Goal: Task Accomplishment & Management: Manage account settings

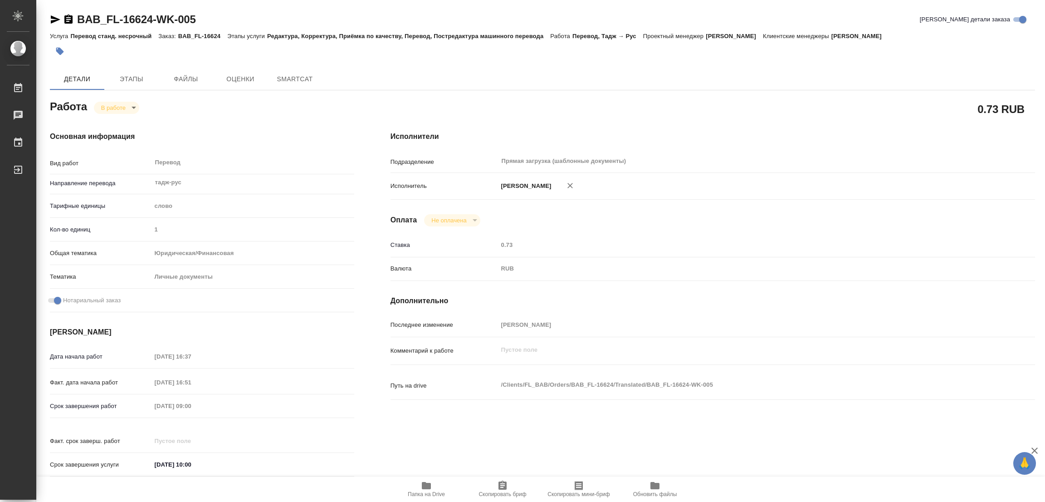
type textarea "x"
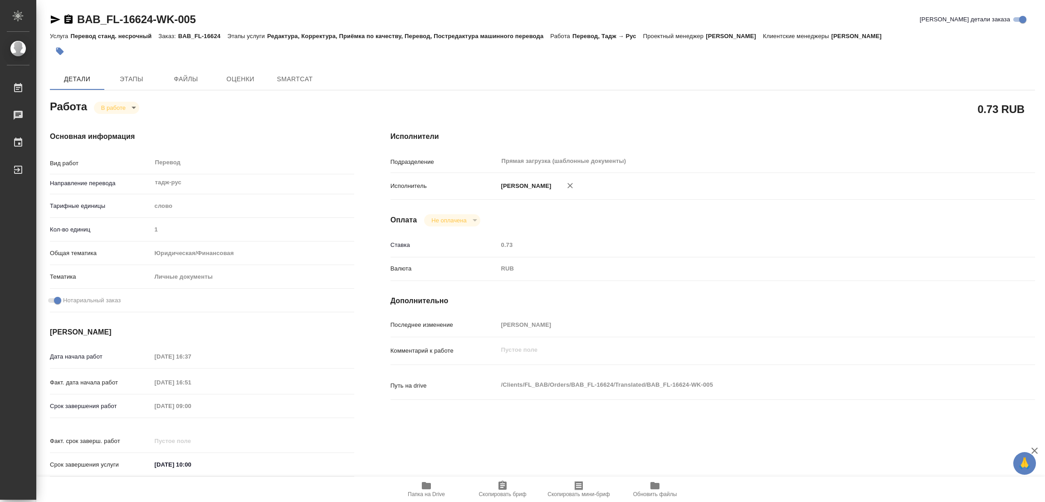
type textarea "x"
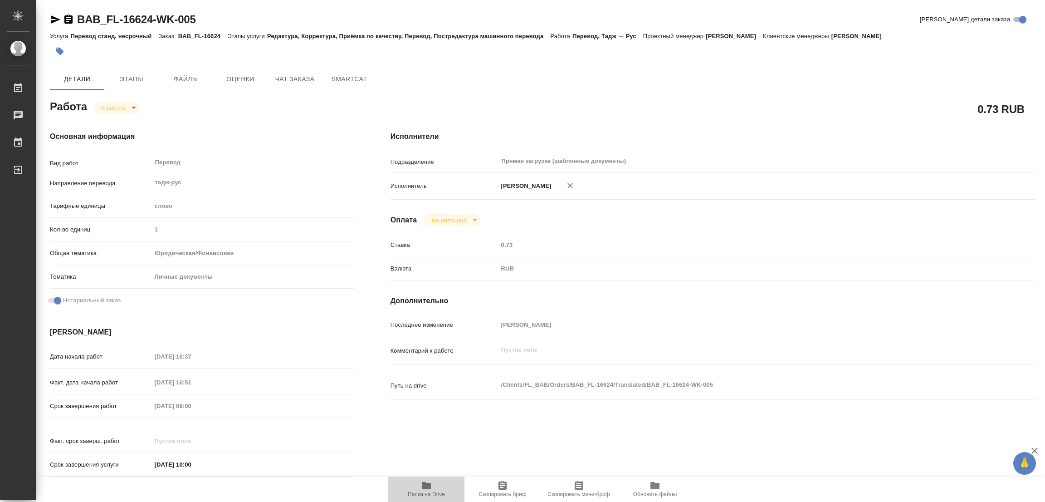
click at [426, 485] on icon "button" at bounding box center [426, 485] width 9 height 7
type textarea "x"
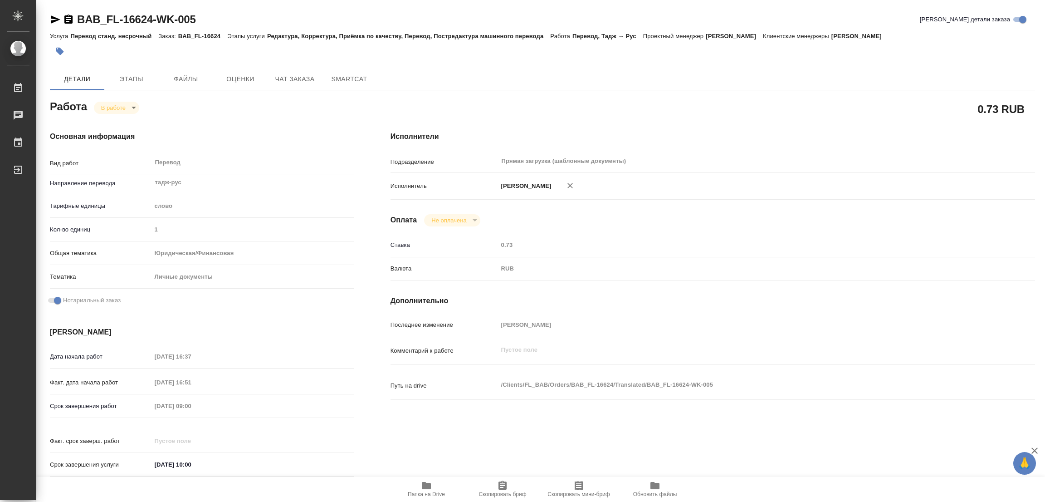
type textarea "x"
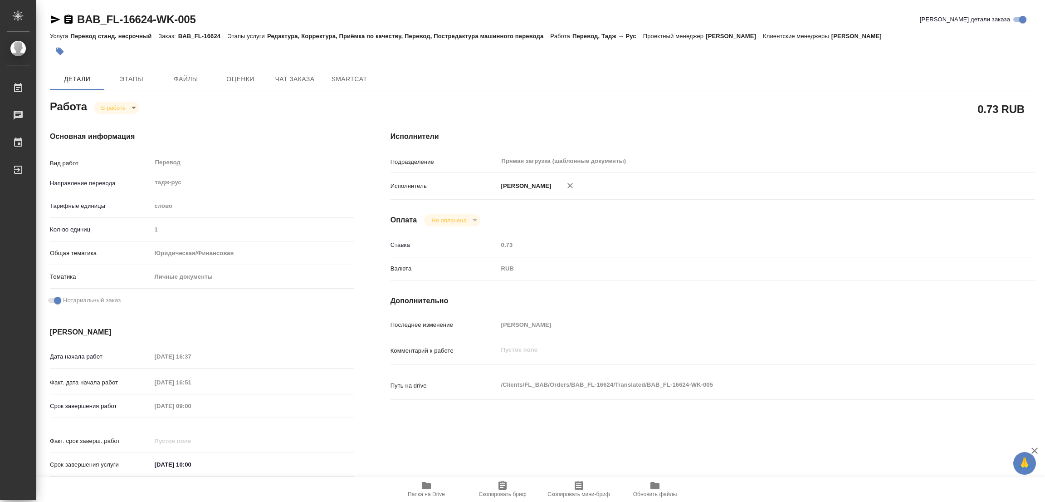
type textarea "x"
click at [135, 79] on span "Этапы" at bounding box center [132, 78] width 44 height 11
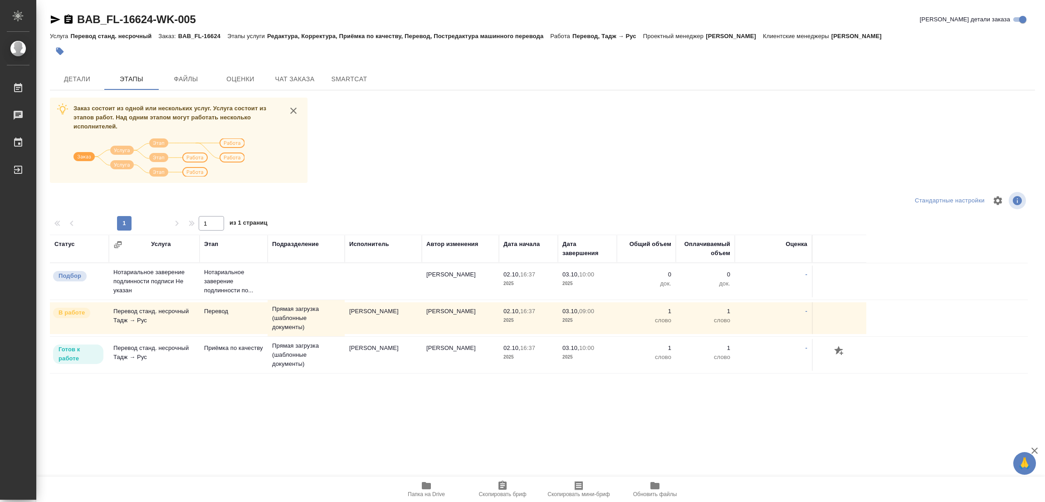
click at [69, 436] on div "Статус Услуга Этап Подразделение Исполнитель Автор изменения Дата начала Дата з…" at bounding box center [539, 337] width 978 height 204
click at [81, 76] on span "Детали" at bounding box center [77, 78] width 44 height 11
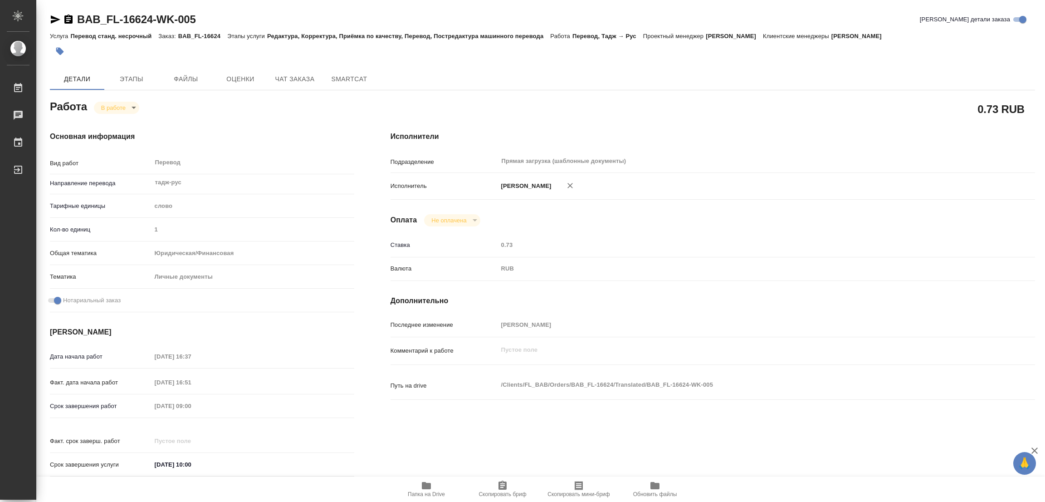
type textarea "x"
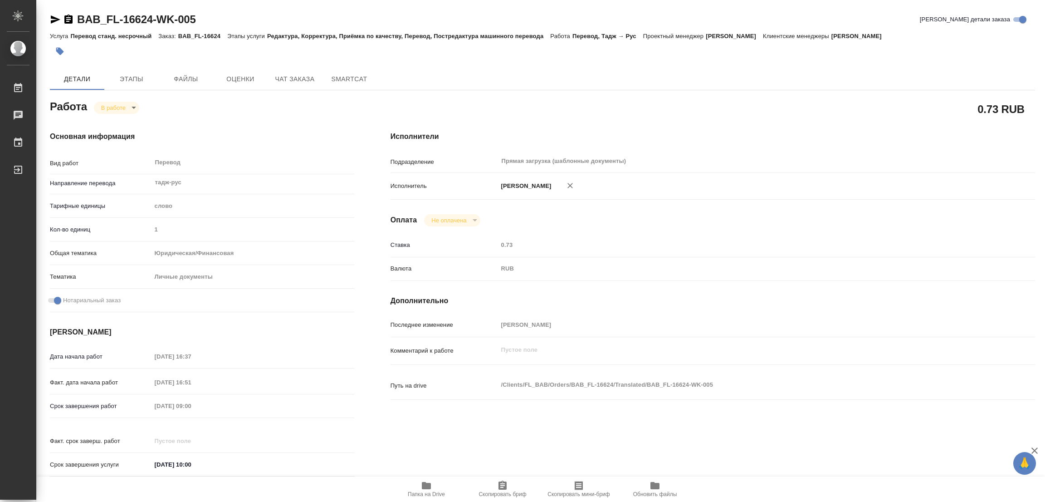
type textarea "x"
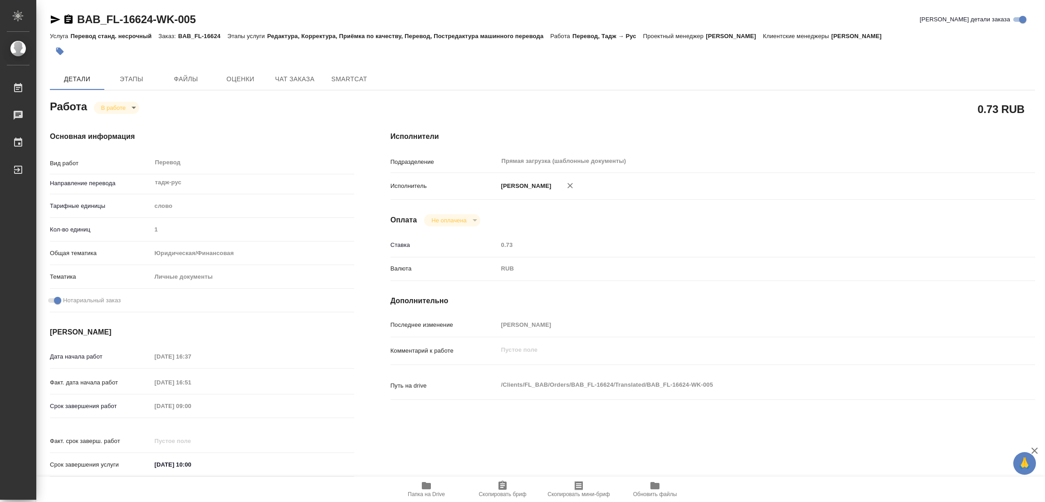
type textarea "x"
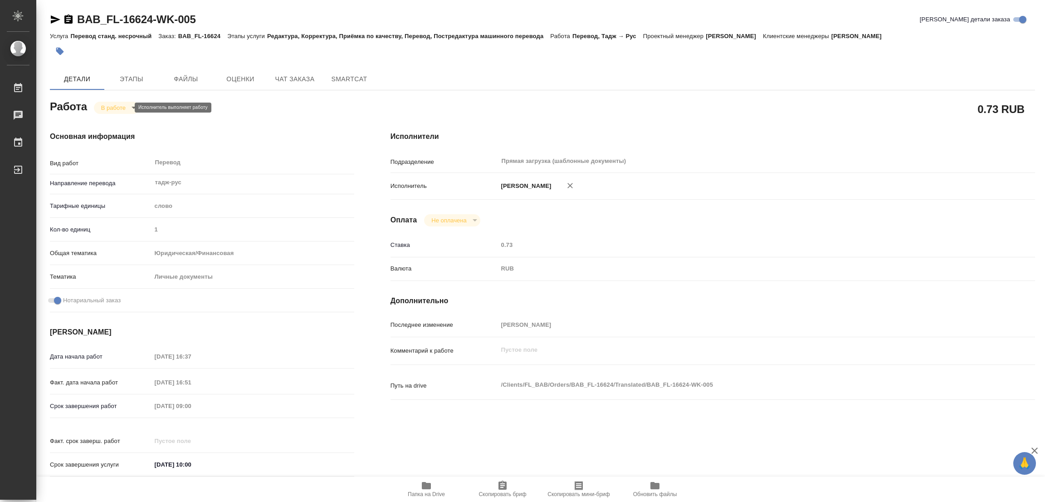
click at [116, 107] on body "🙏 .cls-1 fill:#fff; AWATERA Popova Galina Работы 0 Чаты График Выйти BAB_FL-166…" at bounding box center [522, 251] width 1045 height 502
click at [113, 121] on button "Выполнен" at bounding box center [117, 123] width 33 height 10
type textarea "x"
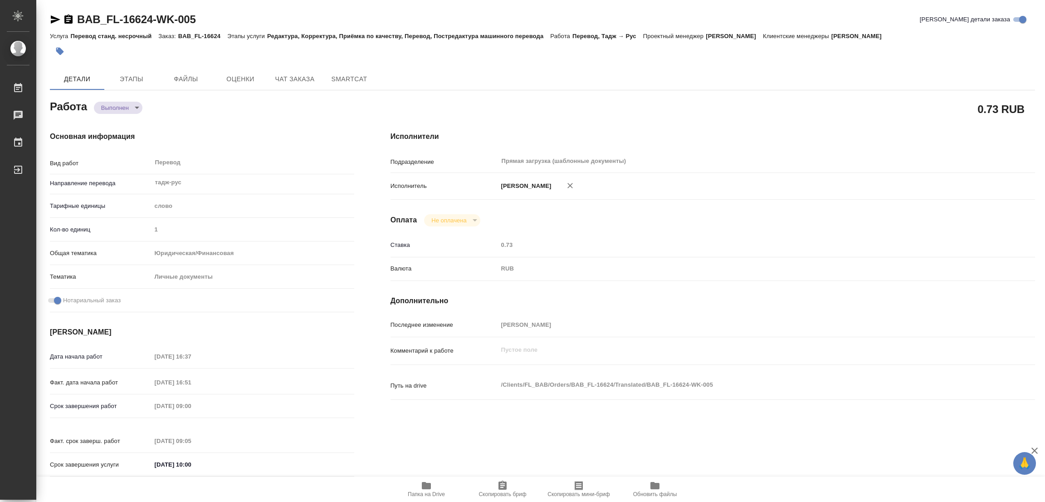
type textarea "x"
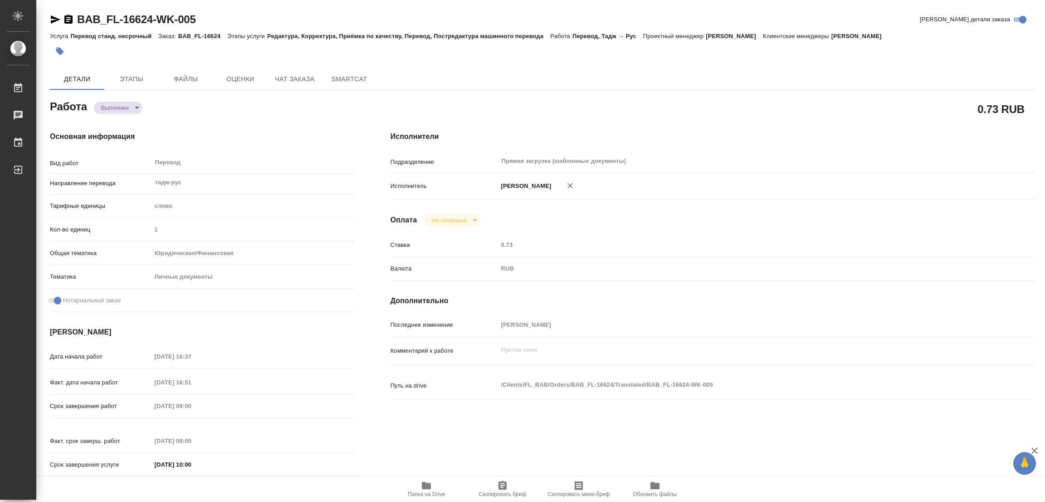
type textarea "x"
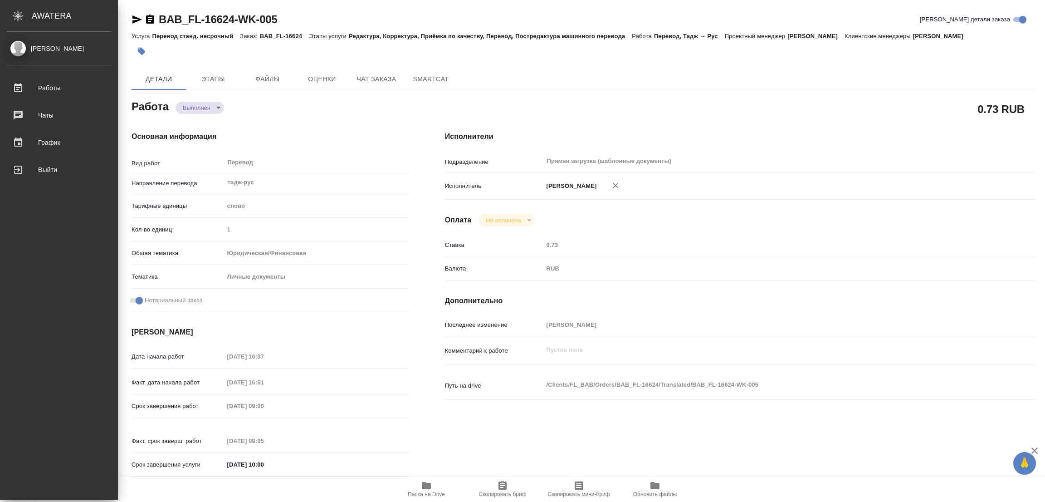
type textarea "x"
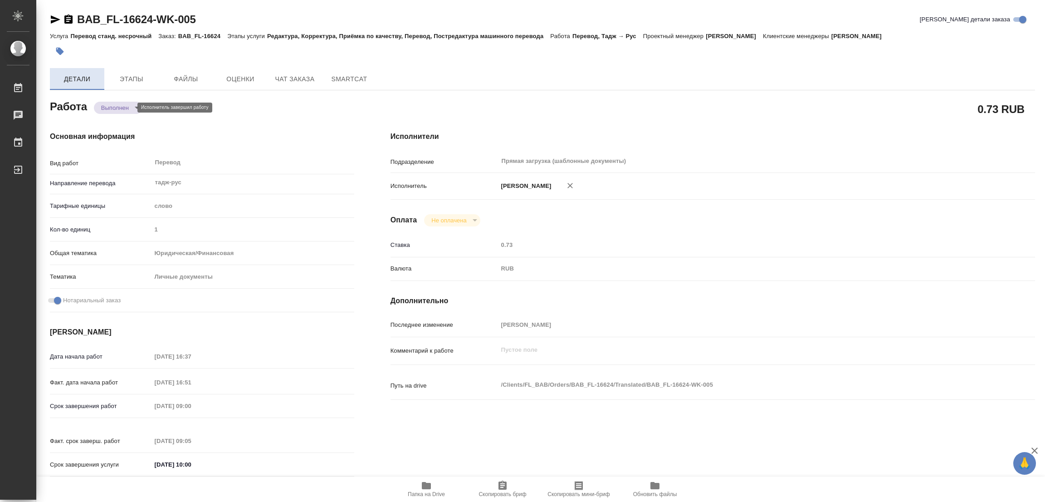
type textarea "x"
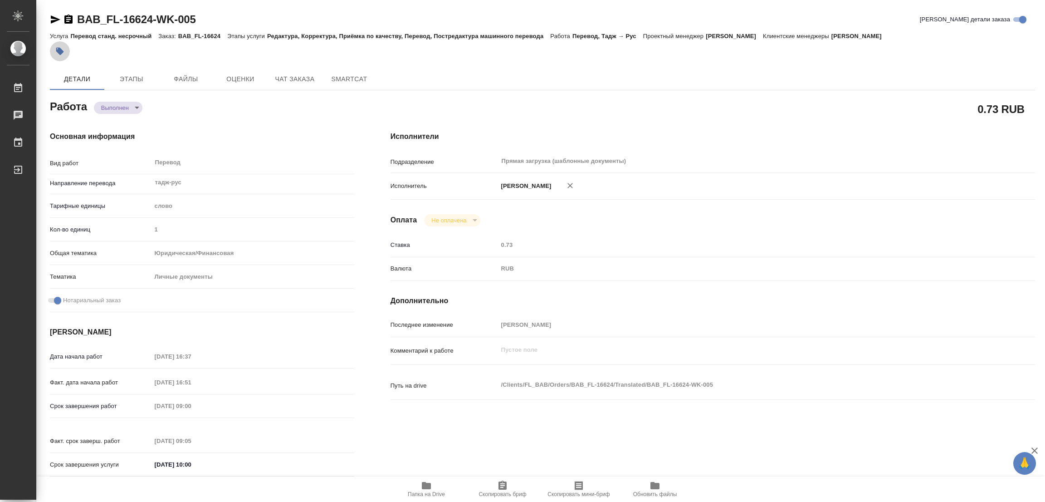
click at [59, 51] on icon "button" at bounding box center [60, 52] width 8 height 8
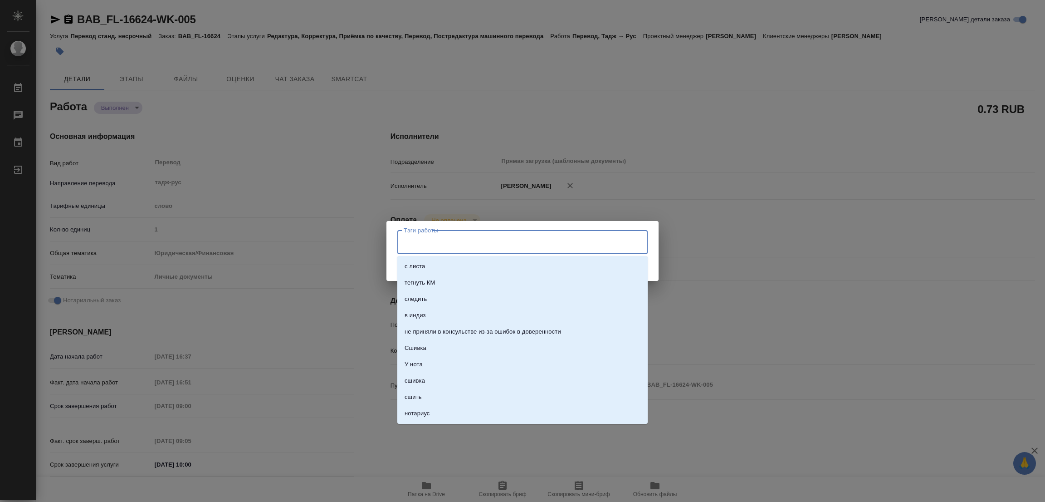
click at [410, 249] on input "Тэги работы" at bounding box center [513, 241] width 225 height 15
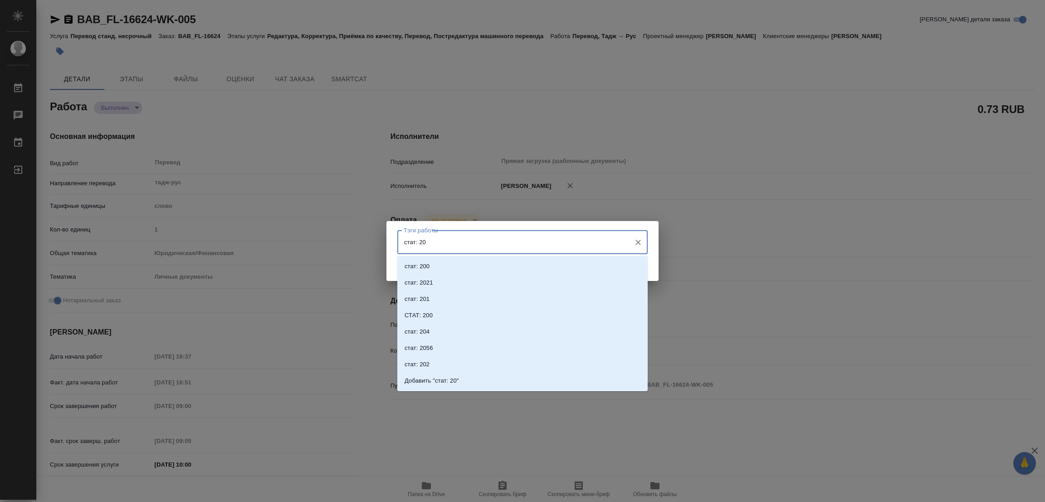
type input "стат: 200"
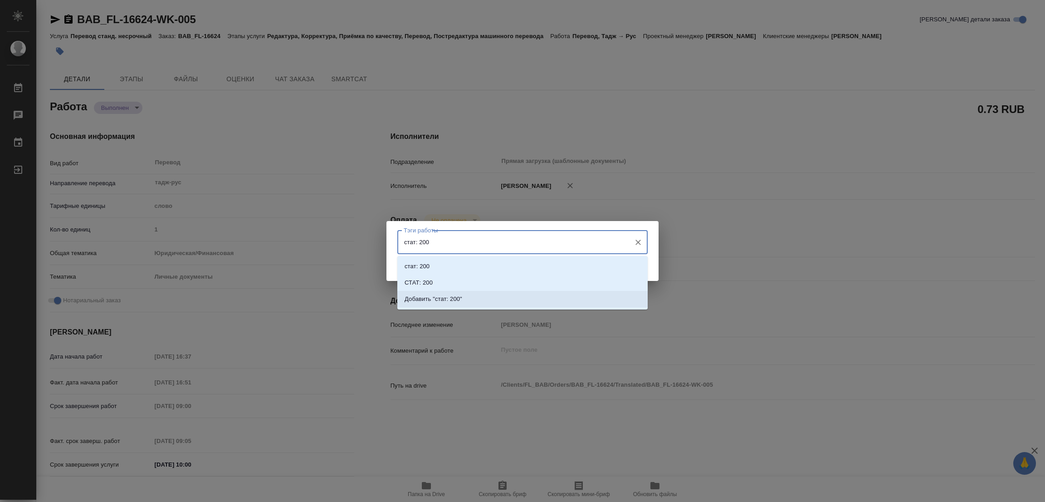
click at [450, 297] on p "Добавить "стат: 200"" at bounding box center [434, 298] width 58 height 9
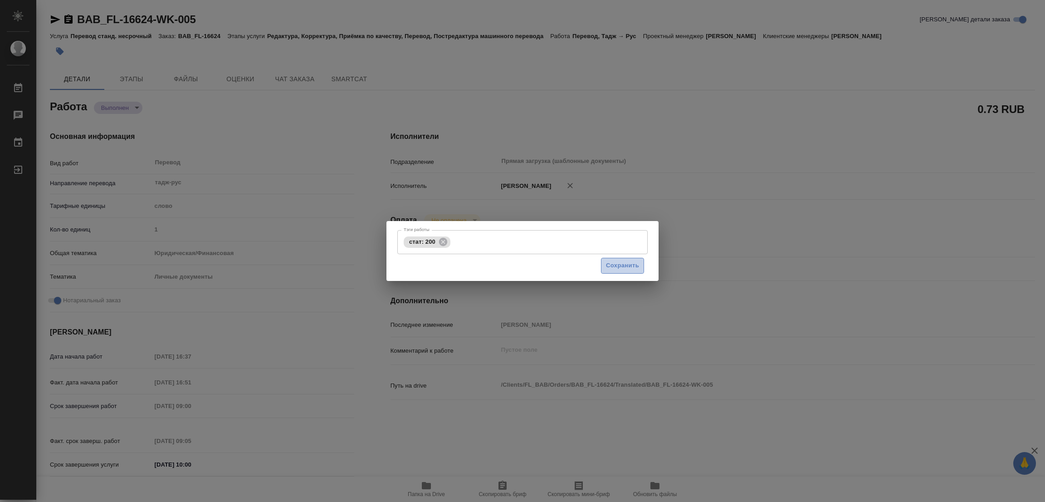
click at [625, 265] on span "Сохранить" at bounding box center [622, 265] width 33 height 10
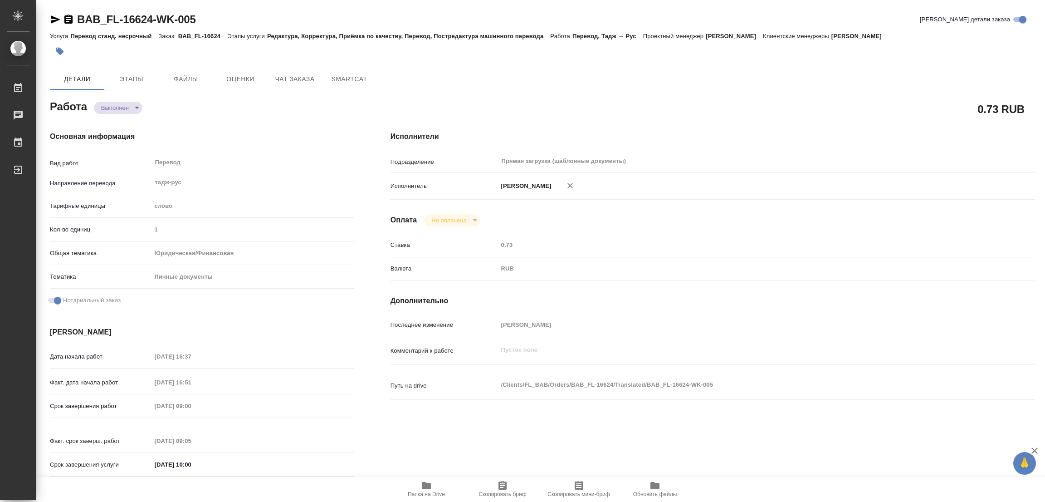
type input "completed"
type textarea "Перевод"
type textarea "x"
type input "тадж-рус"
type input "5a8b1489cc6b4906c91bfd90"
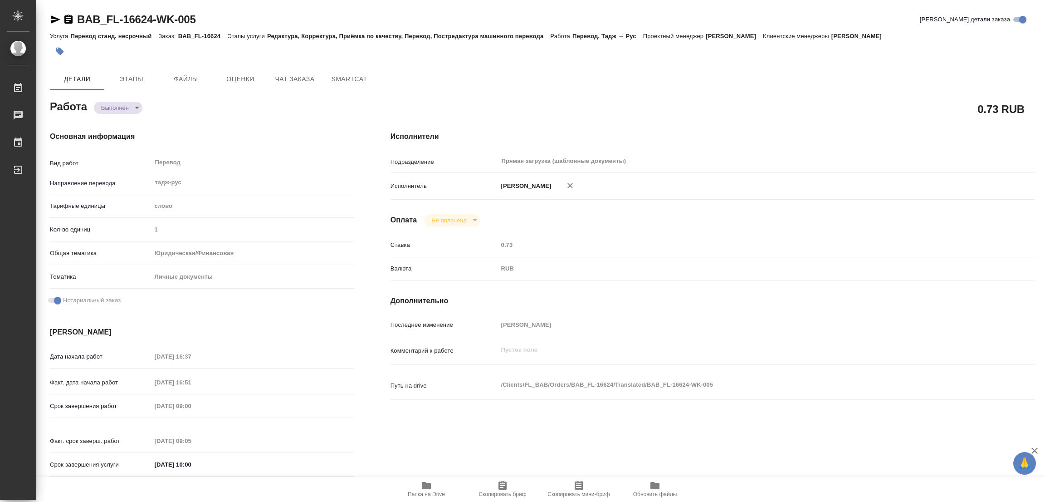
type input "1"
type input "yr-fn"
type input "5a8b8b956a9677013d343cfe"
checkbox input "true"
type input "02.10.2025 16:37"
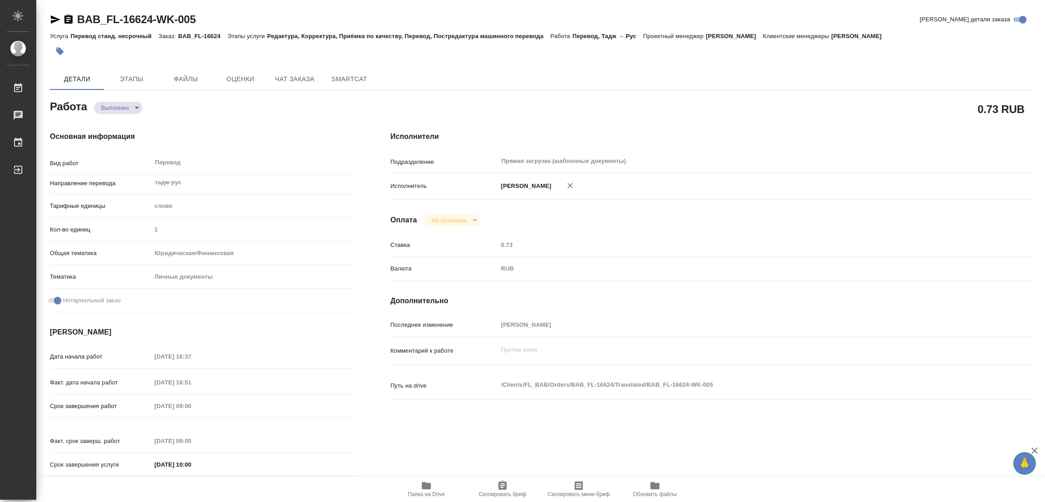
type input "02.10.2025 16:51"
type input "03.10.2025 09:00"
type input "03.10.2025 09:05"
type input "[DATE] 10:00"
type input "Прямая загрузка (шаблонные документы)"
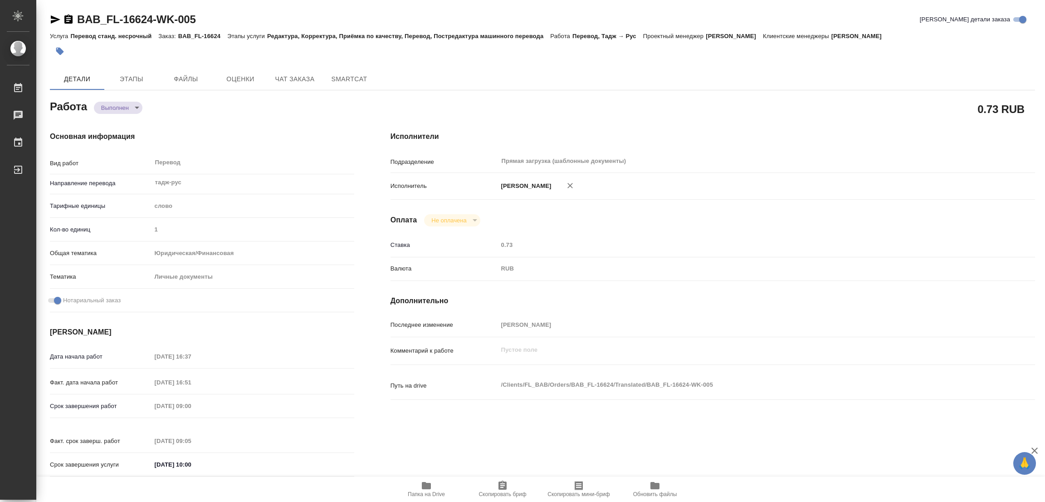
type input "notPayed"
type input "0.73"
type input "RUB"
type input "[PERSON_NAME]"
type textarea "x"
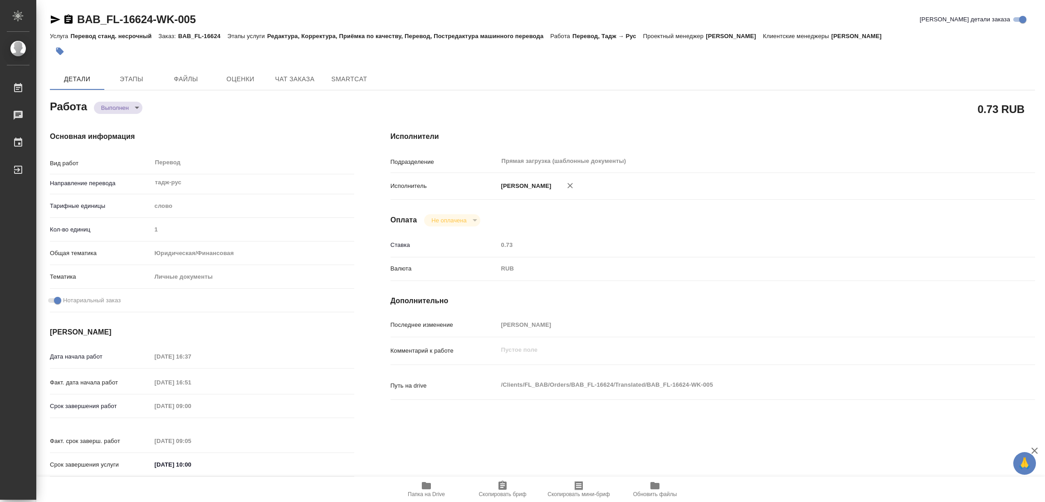
type textarea "/Clients/FL_BAB/Orders/BAB_FL-16624/Translated/BAB_FL-16624-WK-005"
type textarea "x"
type input "BAB_FL-16624"
type input "Перевод станд. несрочный"
type input "Редактура, Корректура, Приёмка по качеству, Перевод, Постредактура машинного пе…"
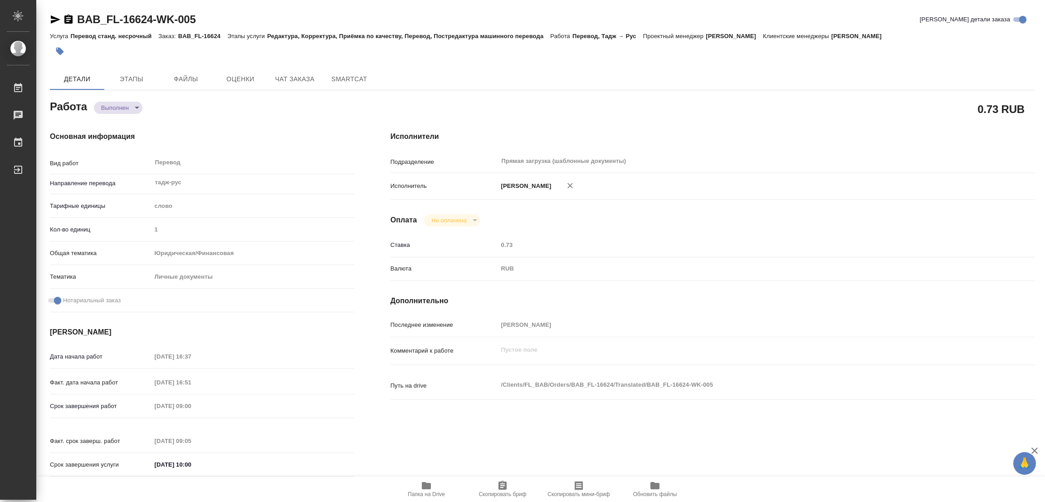
type input "Соловкова Екатерина"
type input "/Clients/FL_BAB/Orders/BAB_FL-16624"
type textarea "x"
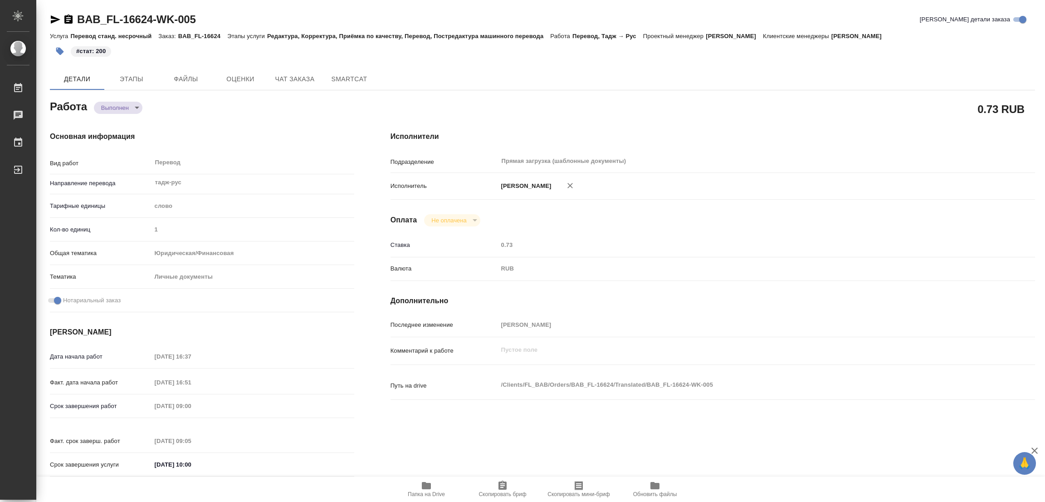
type textarea "x"
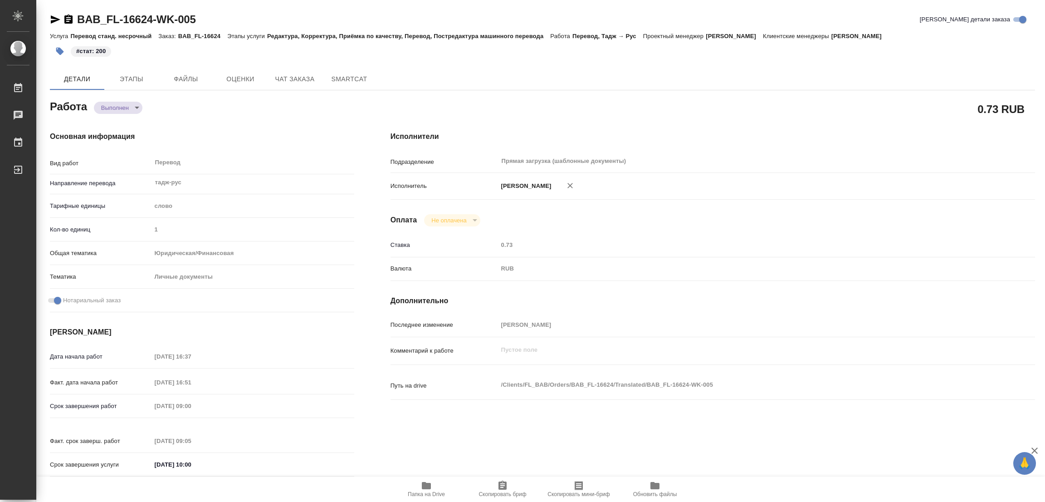
type textarea "x"
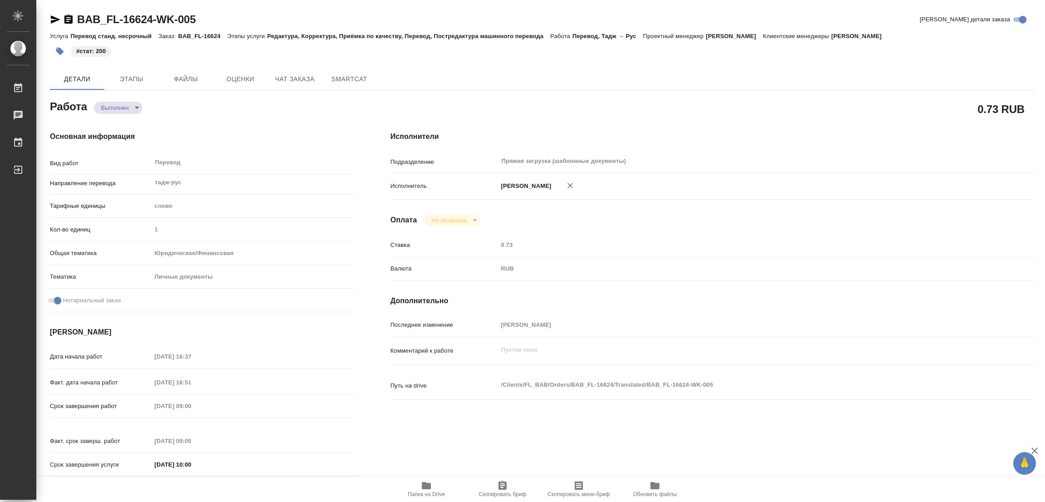
type textarea "x"
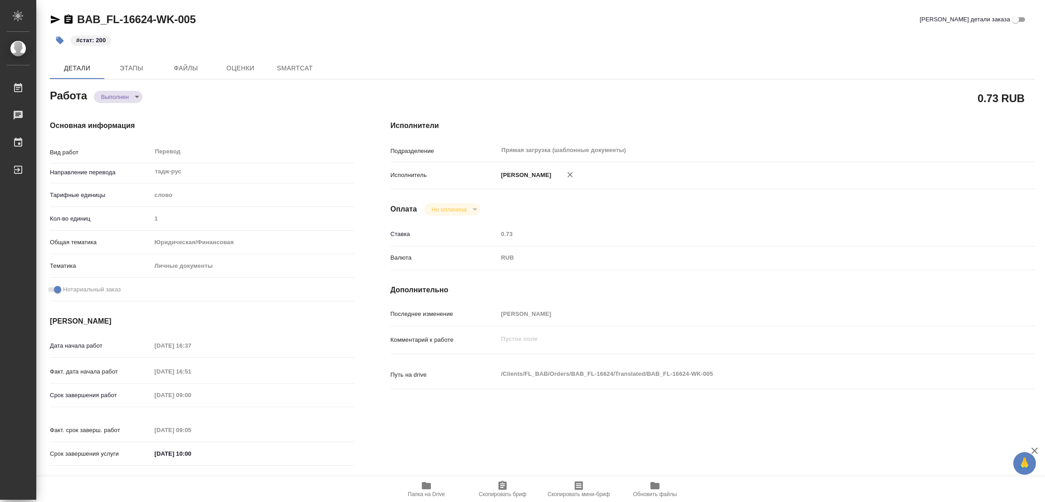
type textarea "x"
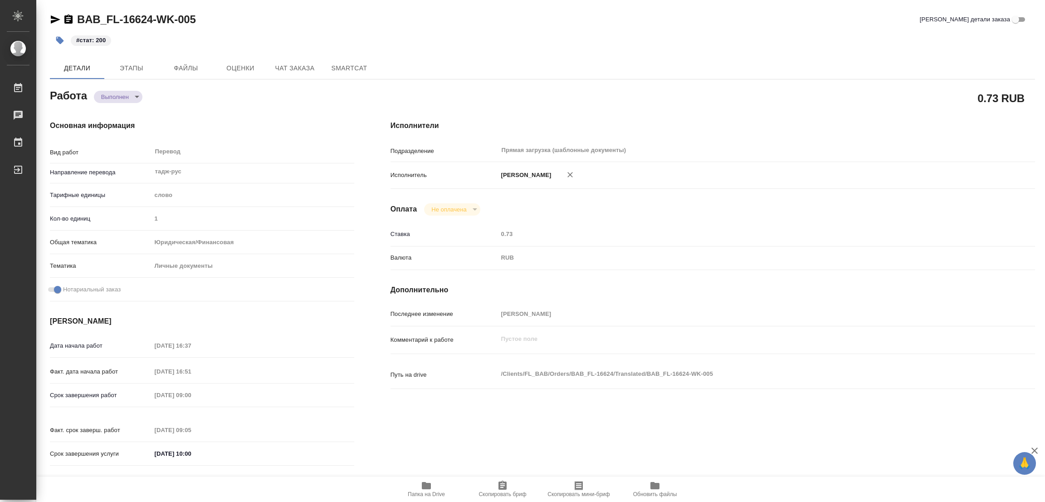
type textarea "x"
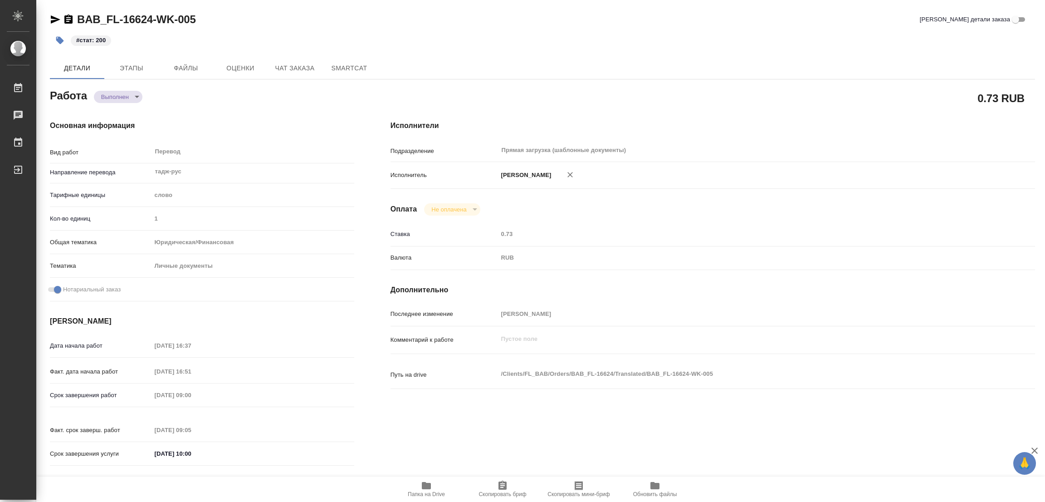
type textarea "x"
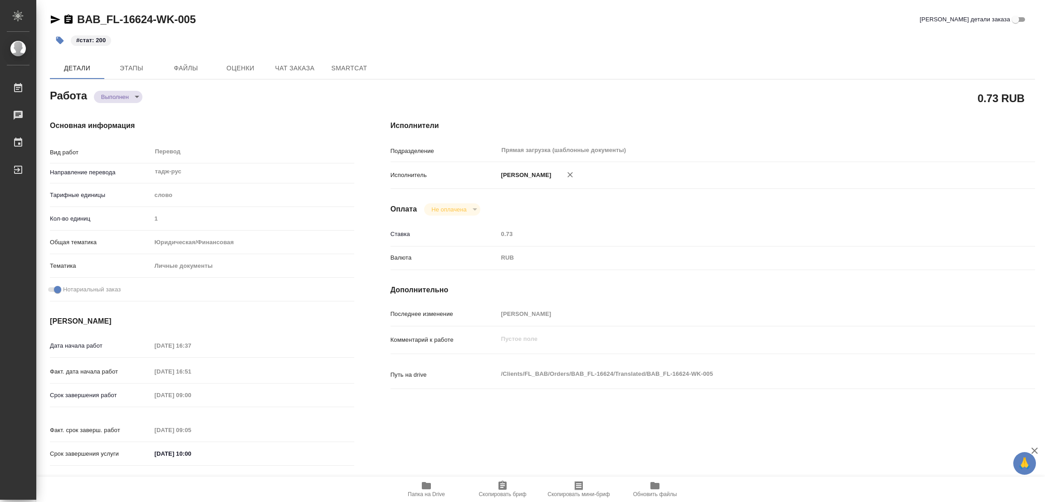
type textarea "x"
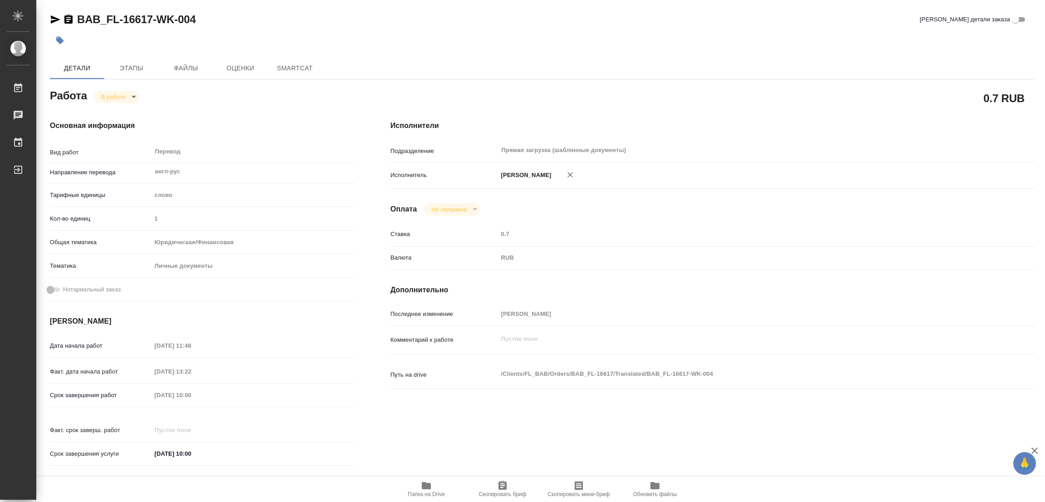
type textarea "x"
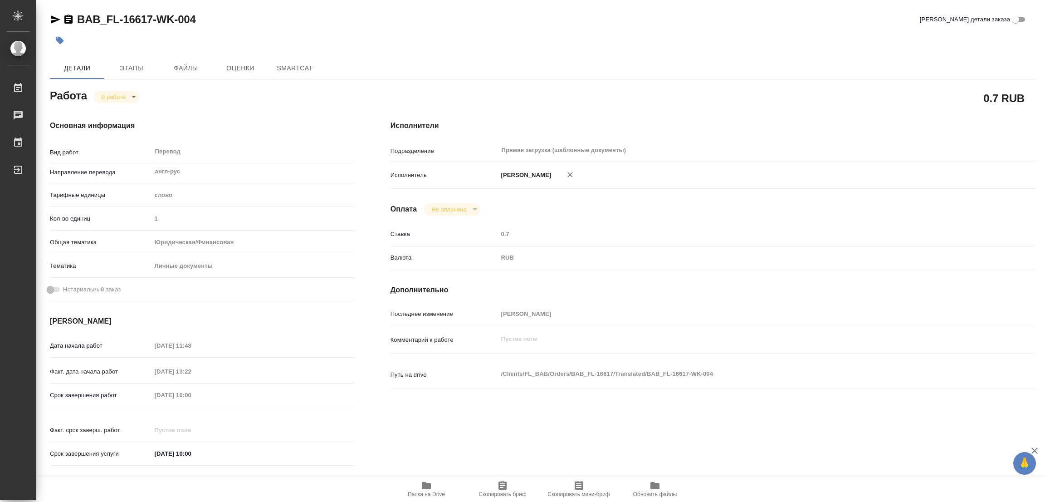
type textarea "x"
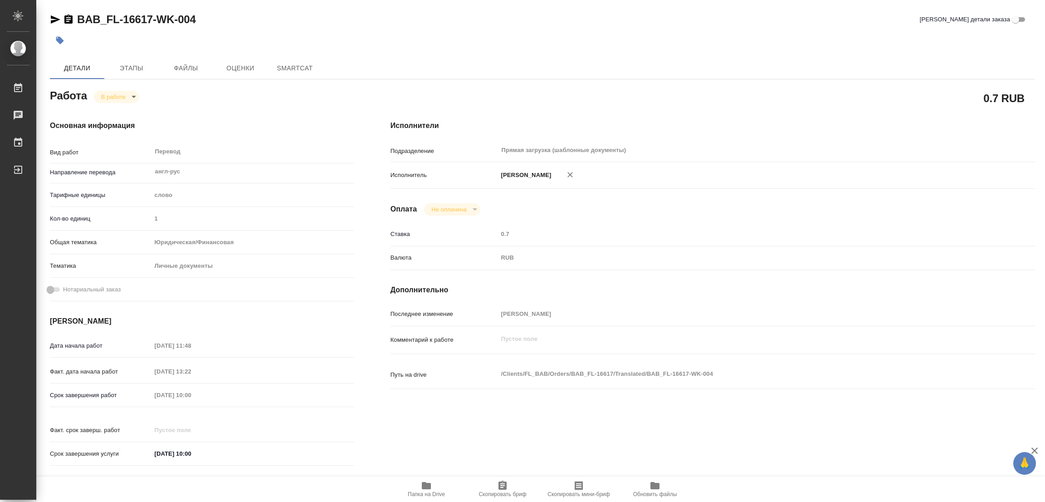
type textarea "x"
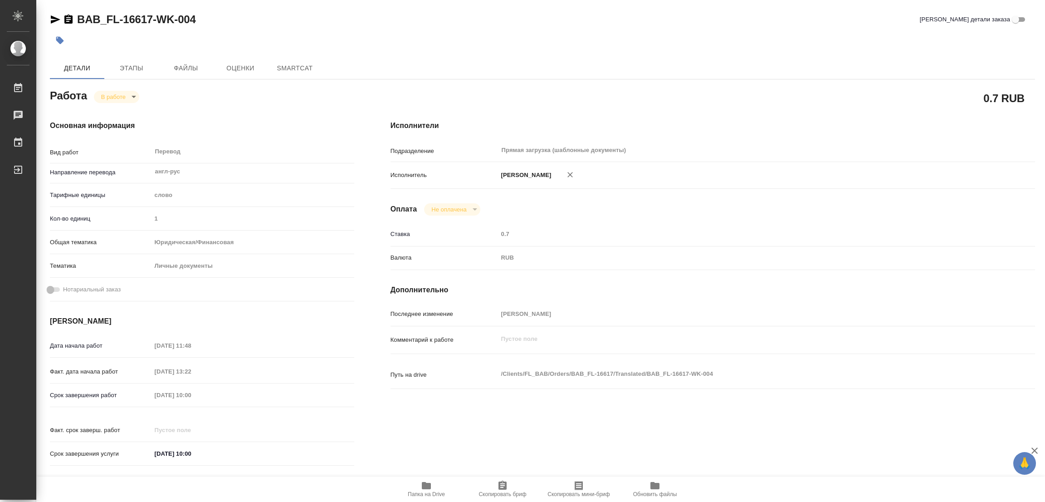
type textarea "x"
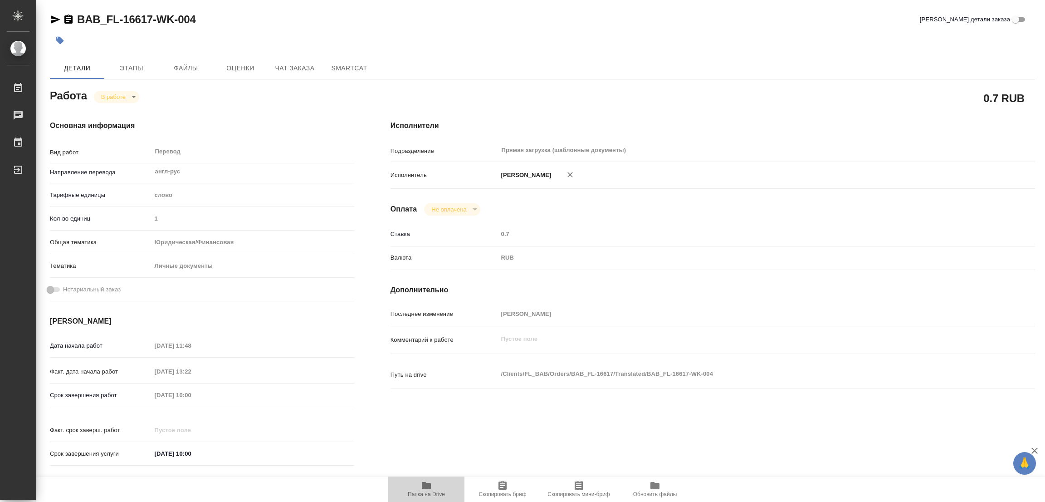
click at [424, 483] on icon "button" at bounding box center [426, 485] width 9 height 7
type textarea "x"
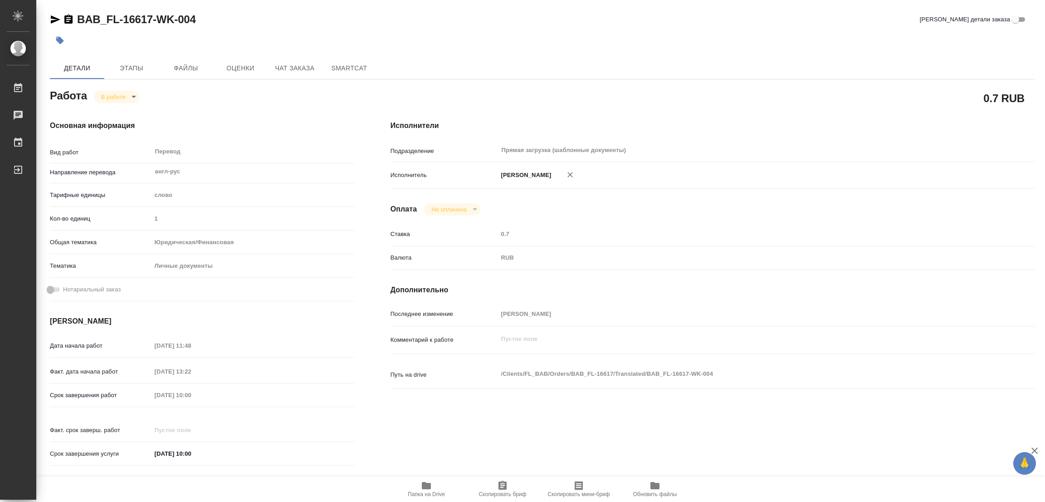
type textarea "x"
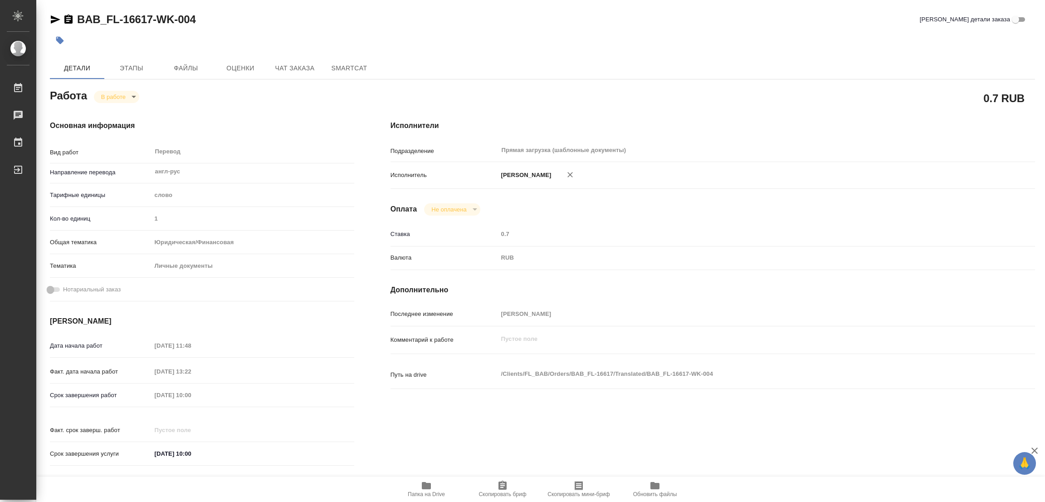
type textarea "x"
click at [119, 66] on span "Этапы" at bounding box center [132, 68] width 44 height 11
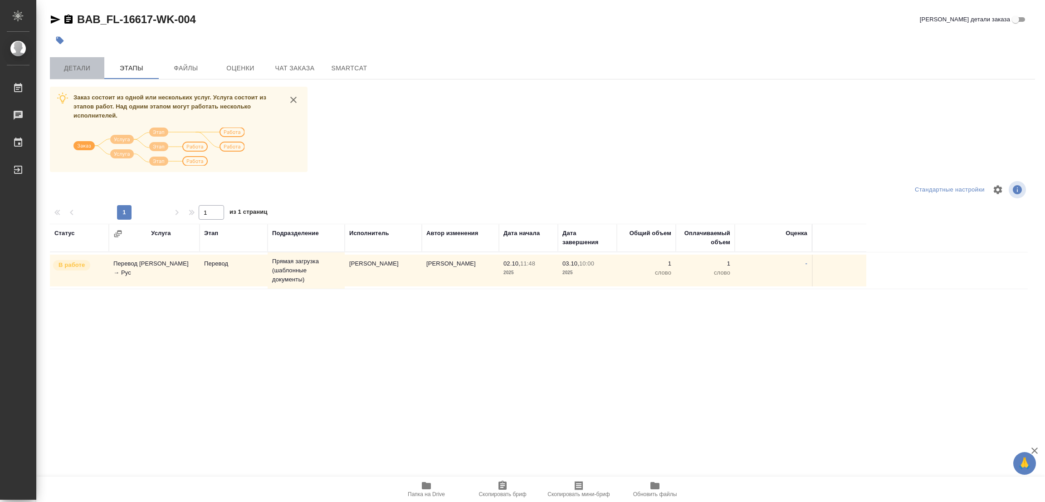
click at [71, 64] on span "Детали" at bounding box center [77, 68] width 44 height 11
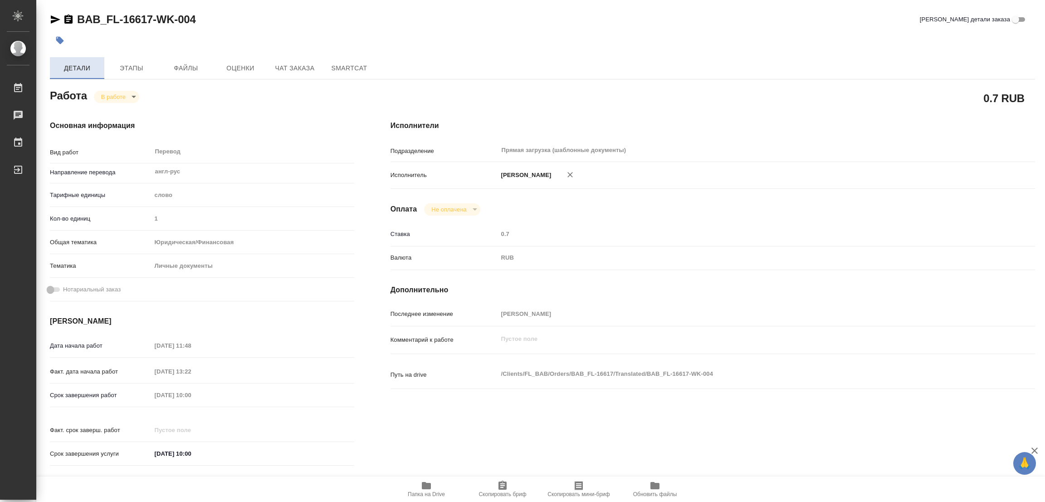
type textarea "x"
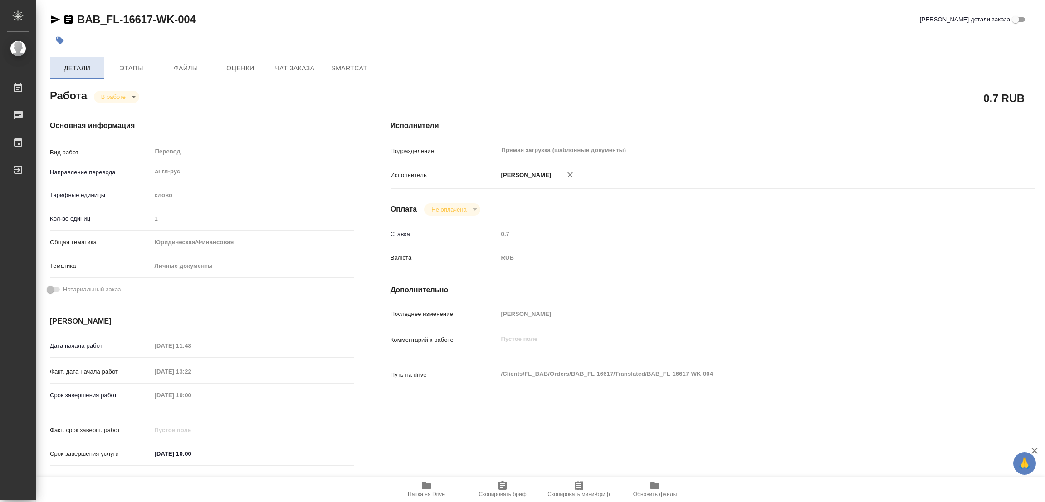
type textarea "x"
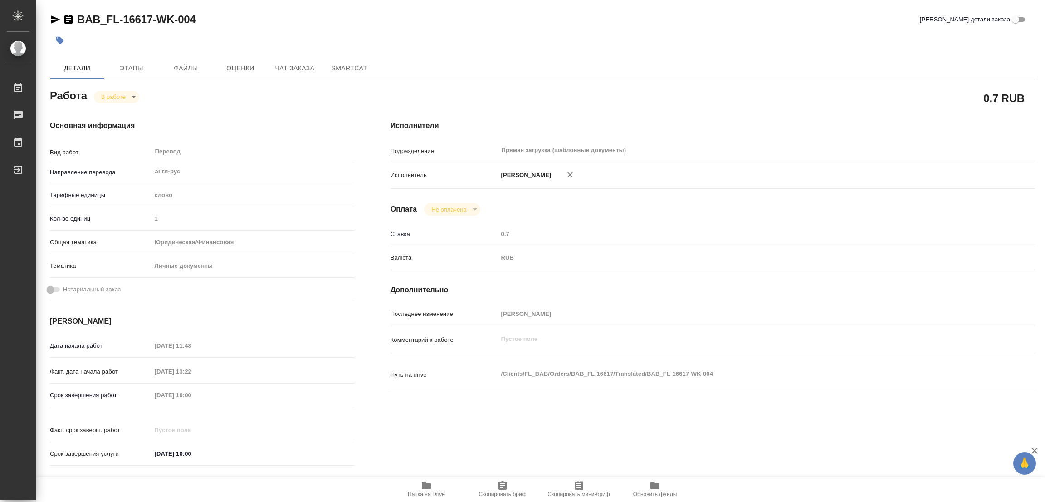
type textarea "x"
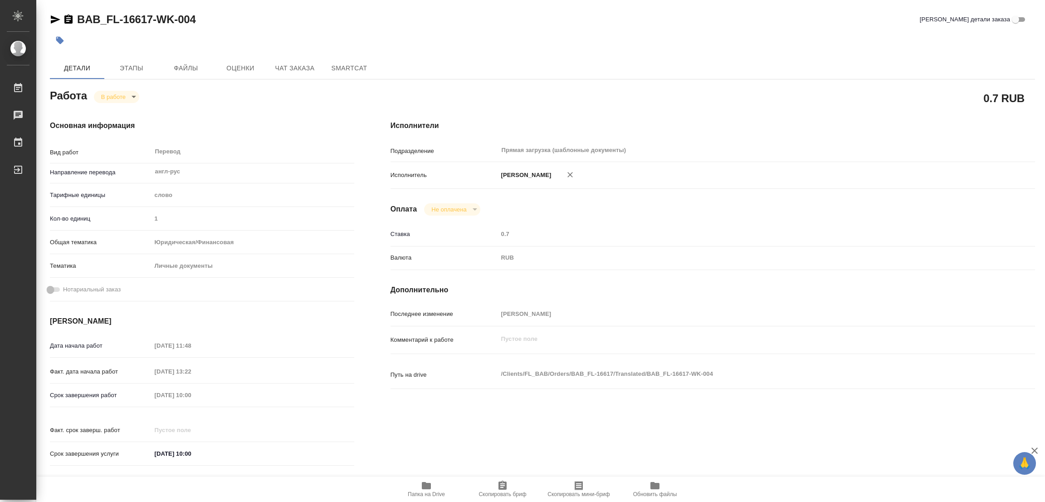
type textarea "x"
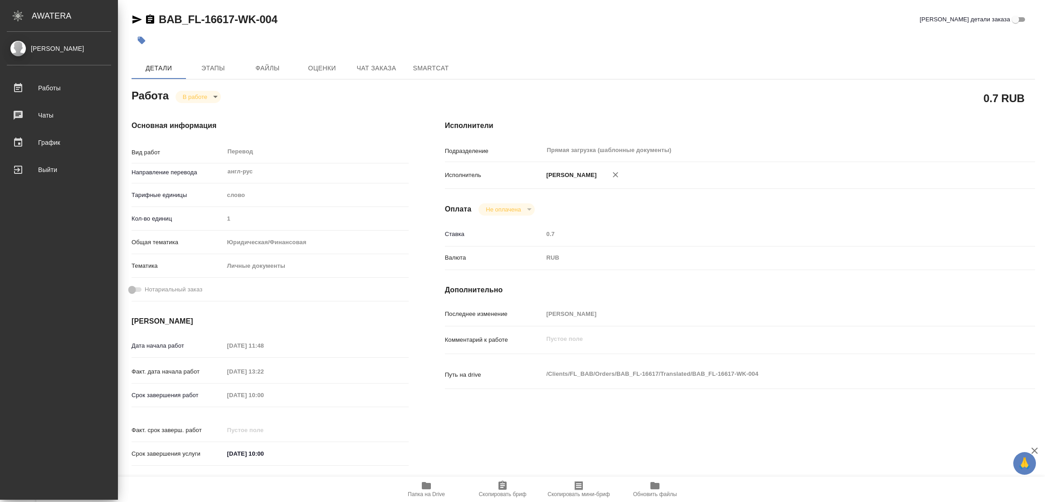
type textarea "x"
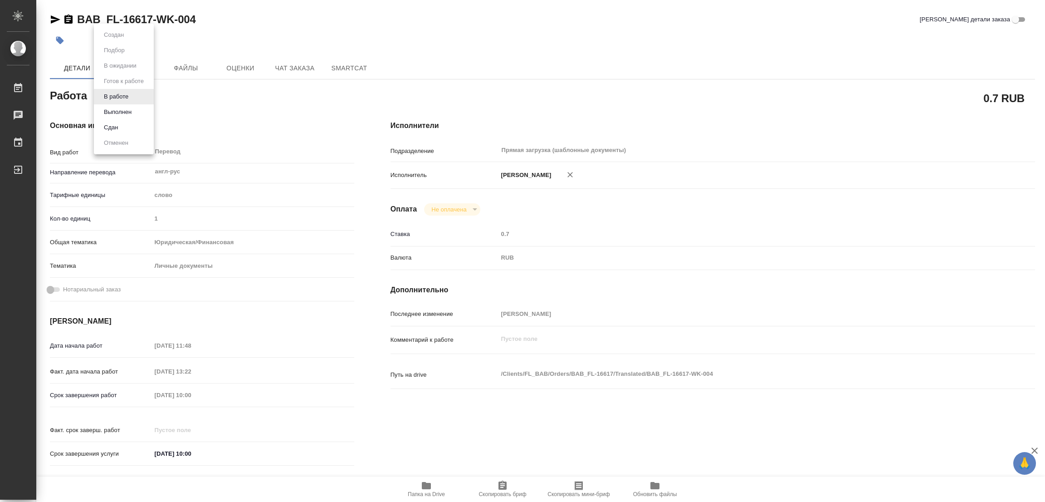
click at [110, 92] on body "🙏 .cls-1 fill:#fff; AWATERA Popova Galina Работы 0 Чаты График Выйти BAB_FL-166…" at bounding box center [522, 251] width 1045 height 502
click at [116, 111] on button "Выполнен" at bounding box center [117, 112] width 33 height 10
type textarea "x"
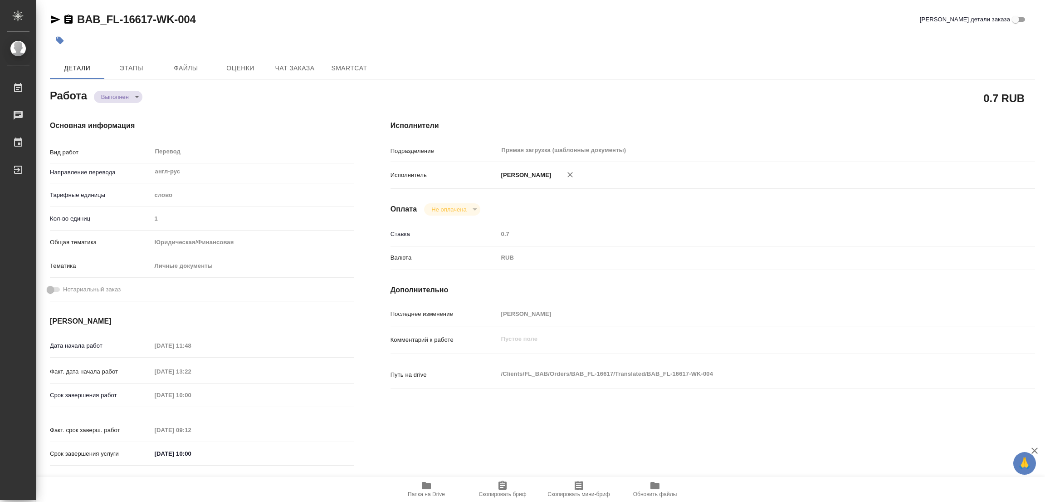
type textarea "x"
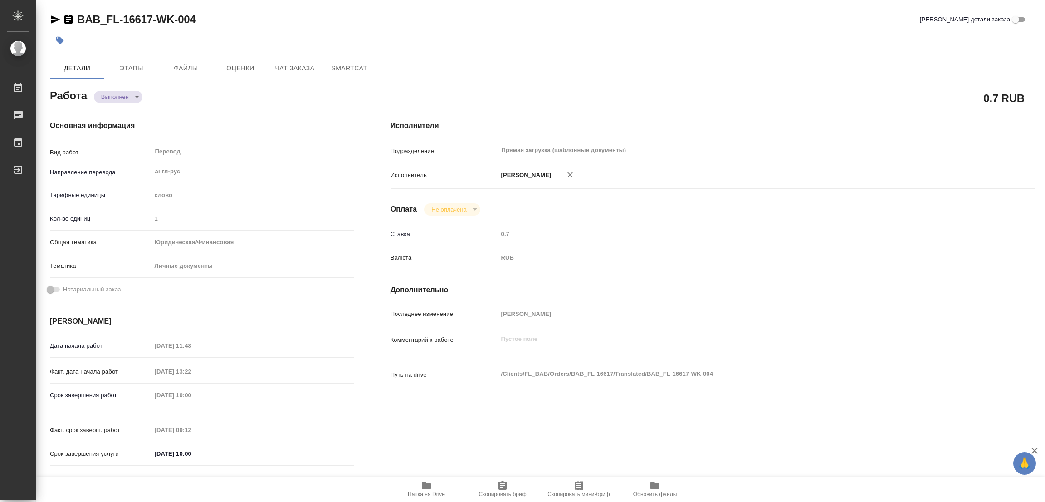
type textarea "x"
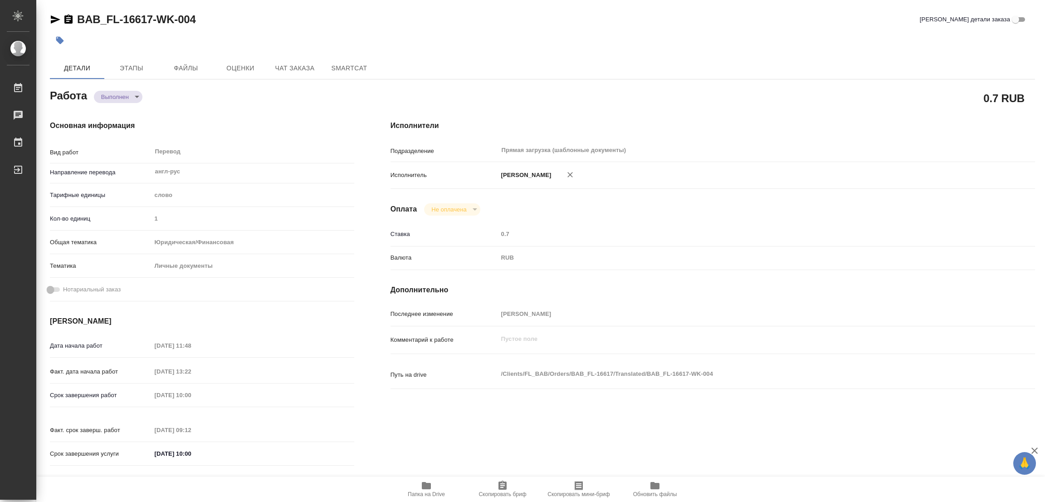
type textarea "x"
click at [149, 95] on div "Работа Выполнен completed" at bounding box center [202, 95] width 304 height 16
click at [63, 41] on icon "button" at bounding box center [60, 41] width 8 height 8
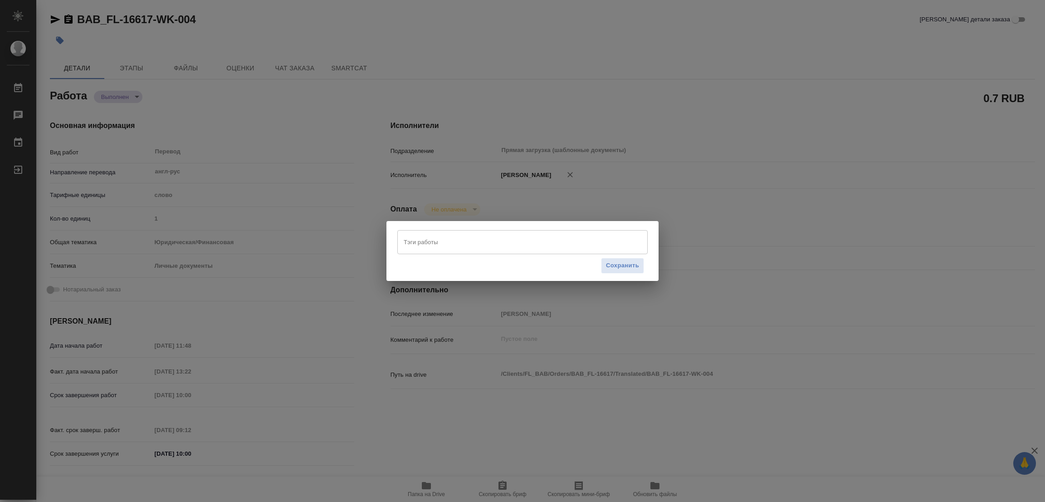
click at [413, 240] on input "Тэги работы" at bounding box center [513, 241] width 225 height 15
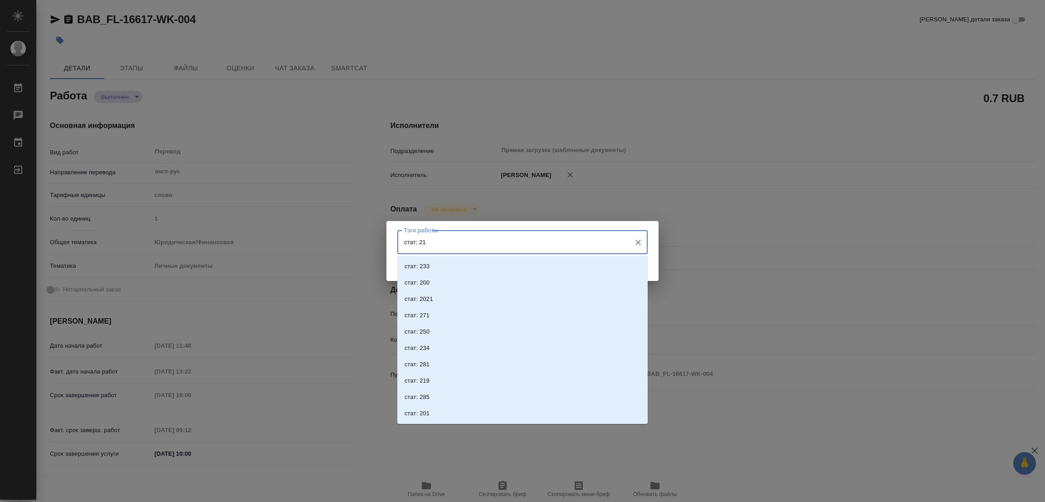
type input "стат: 214"
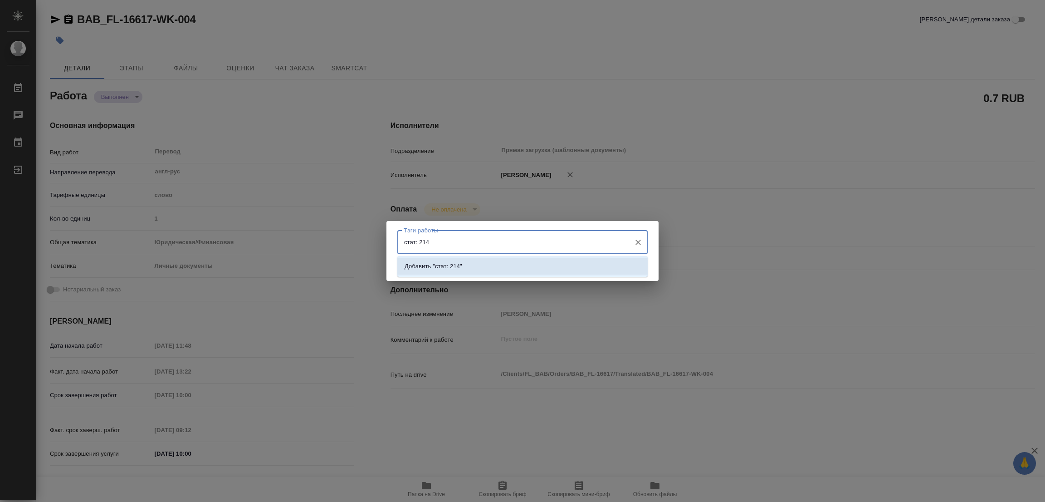
click at [442, 264] on p "Добавить "стат: 214"" at bounding box center [434, 266] width 58 height 9
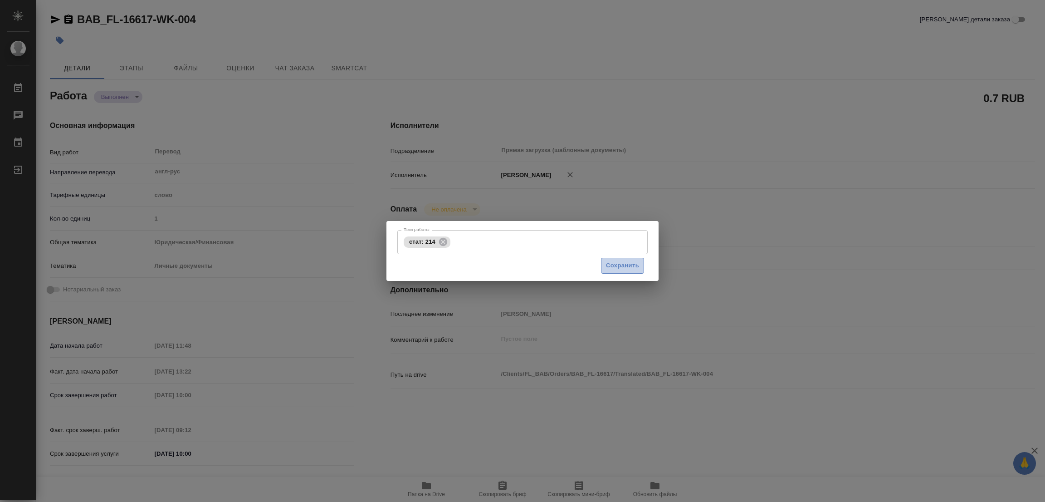
click at [611, 262] on span "Сохранить" at bounding box center [622, 265] width 33 height 10
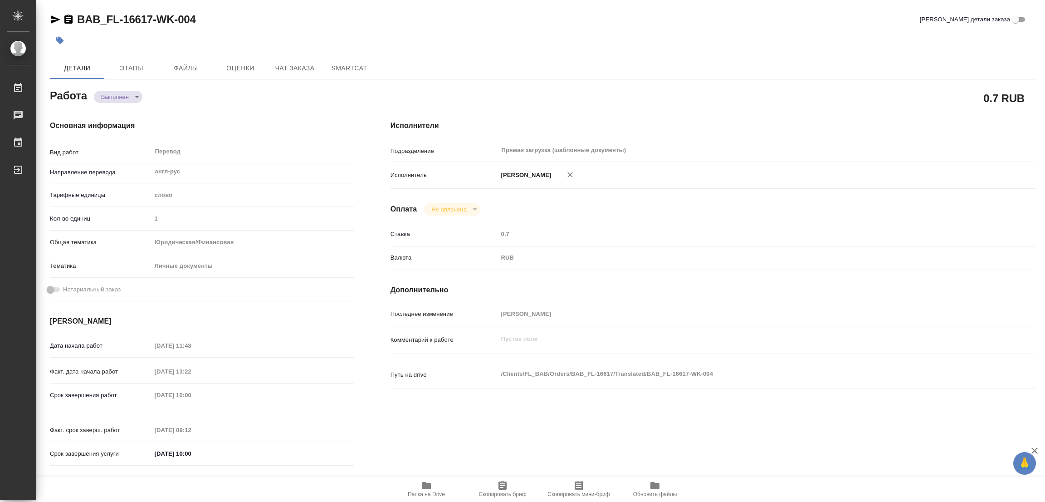
type input "completed"
type textarea "Перевод"
type textarea "x"
type input "англ-рус"
type input "5a8b1489cc6b4906c91bfd90"
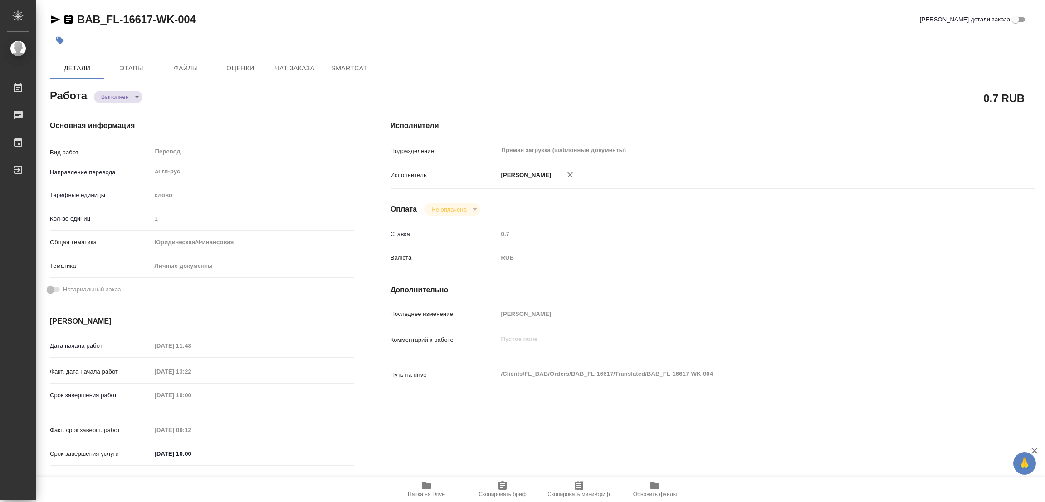
type input "1"
type input "yr-fn"
type input "5a8b8b956a9677013d343cfe"
type input "02.10.2025 11:48"
type input "02.10.2025 13:22"
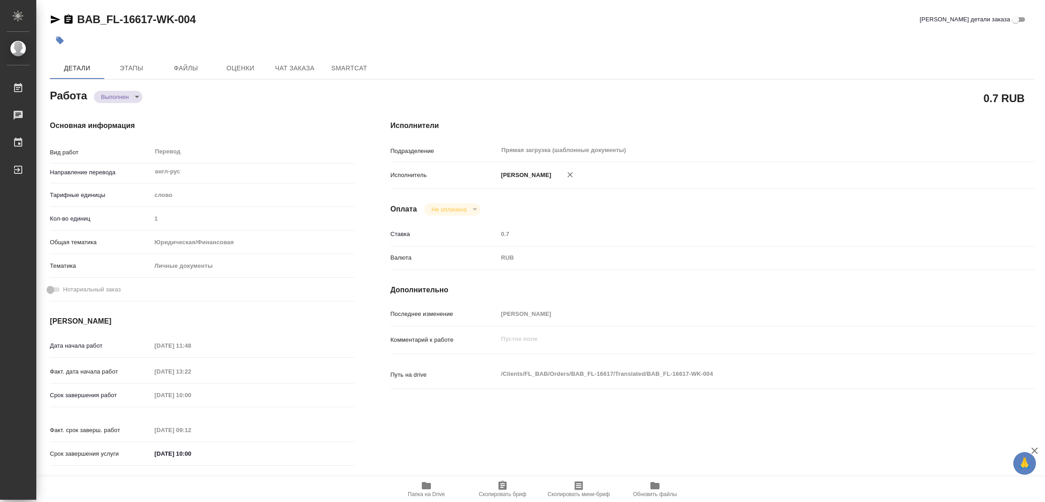
type input "[DATE] 10:00"
type input "03.10.2025 09:12"
type input "[DATE] 10:00"
type input "Прямая загрузка (шаблонные документы)"
type input "notPayed"
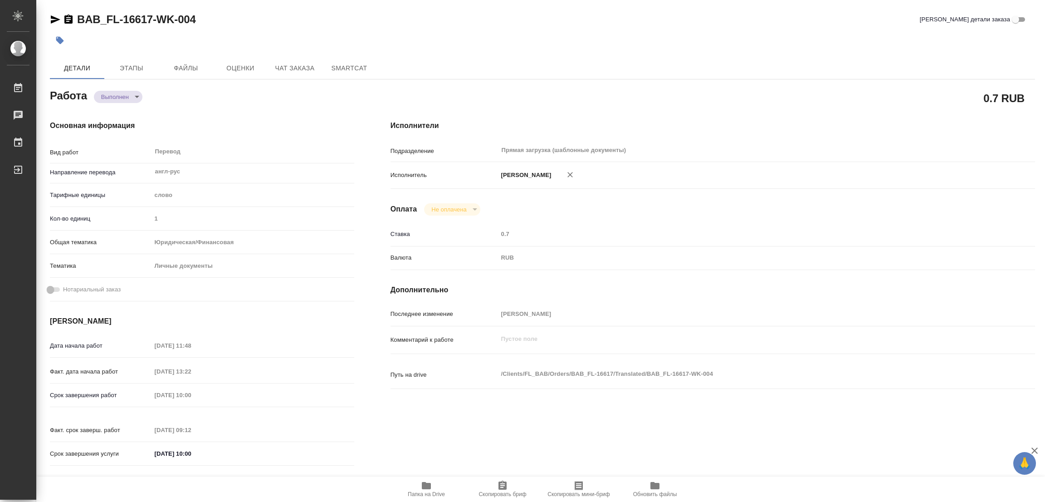
type input "0.7"
type input "RUB"
type input "[PERSON_NAME]"
type textarea "x"
type textarea "/Clients/FL_BAB/Orders/BAB_FL-16617/Translated/BAB_FL-16617-WK-004"
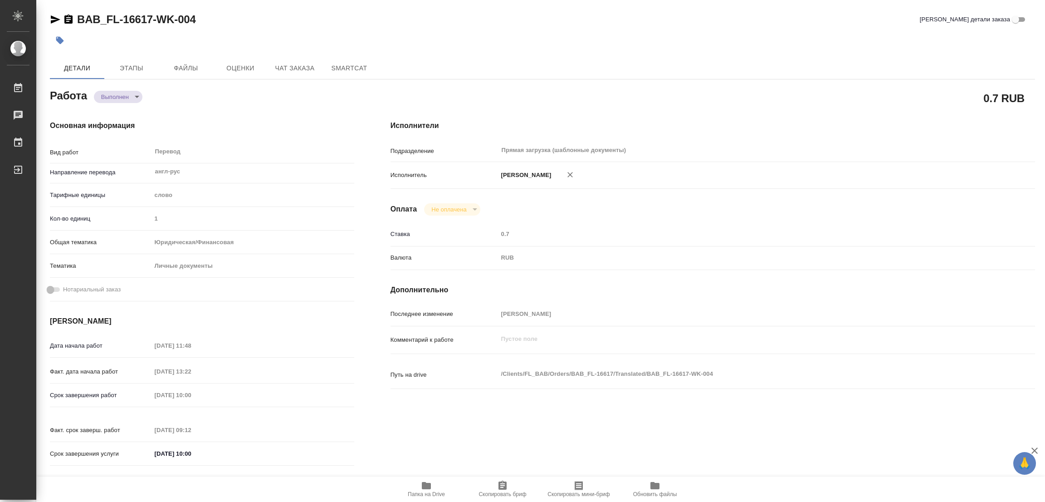
type textarea "x"
type input "BAB_FL-16617"
type input "Перевод Стандарт"
type input "Редактура, Корректура, Приёмка по качеству, Перевод, Постредактура машинного пе…"
type input "Соловкова Екатерина"
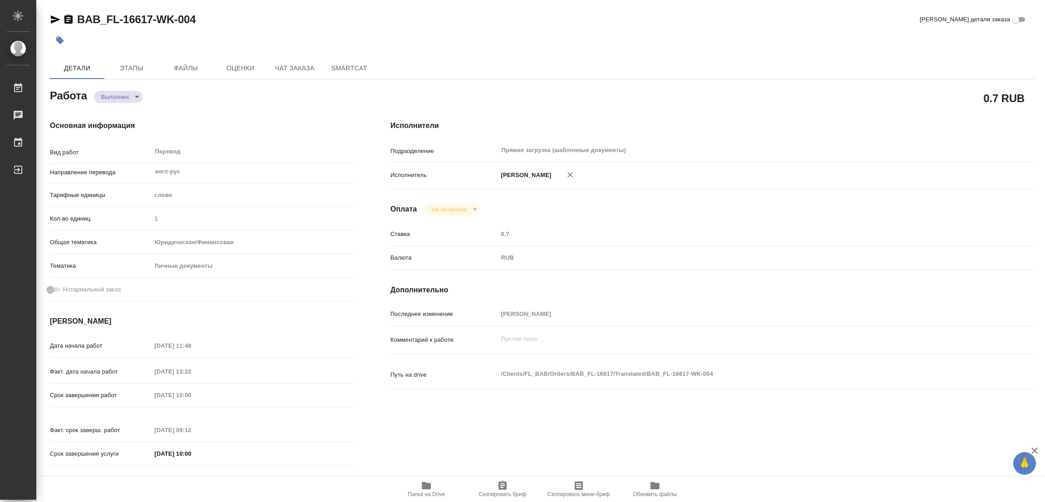
type input "Петрова Валерия"
type input "/Clients/FL_BAB/Orders/BAB_FL-16617"
type textarea "x"
click at [187, 107] on div "Основная информация Вид работ Перевод x ​ Направление перевода англ-рус ​ Тариф…" at bounding box center [202, 295] width 341 height 387
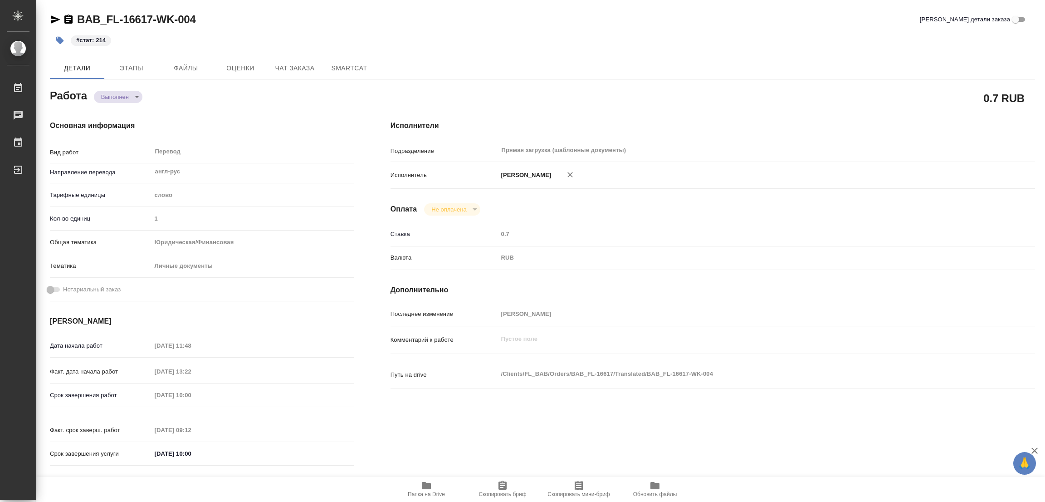
type textarea "x"
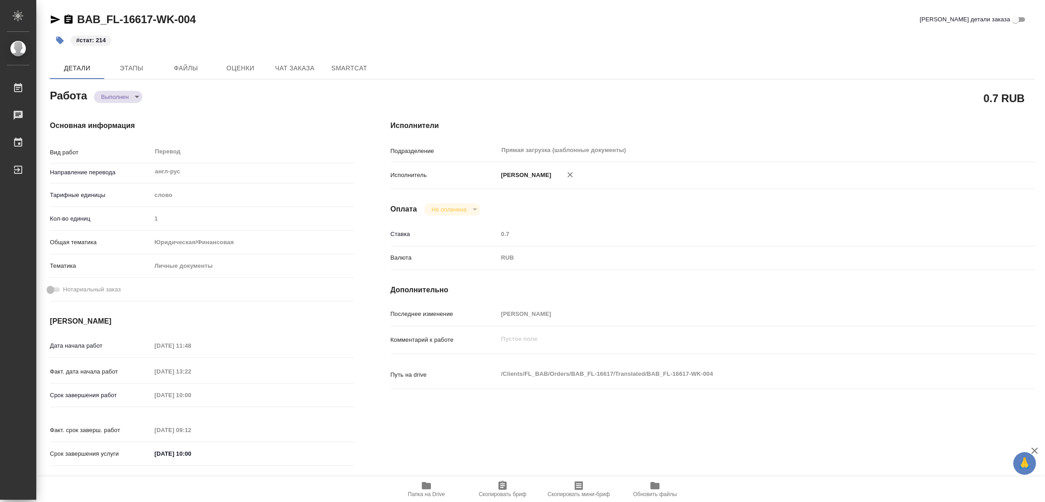
type textarea "x"
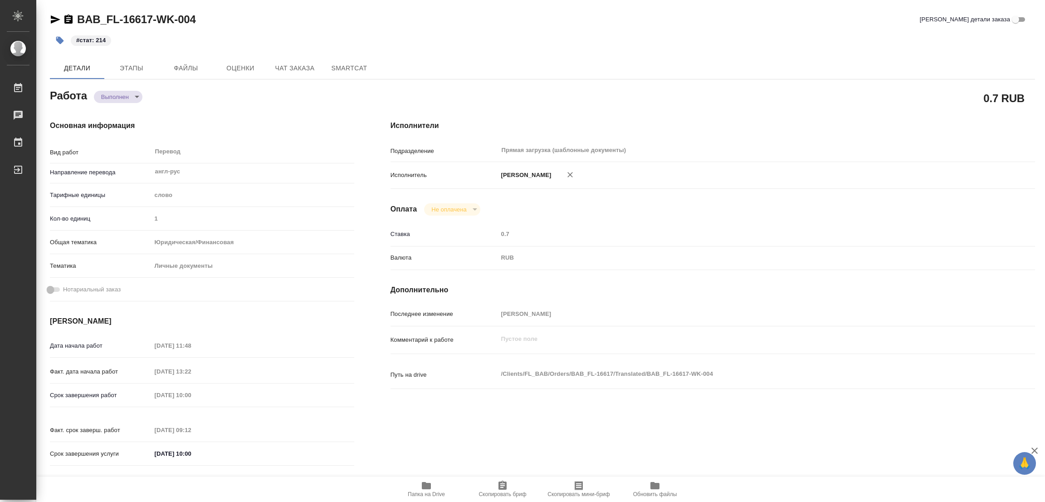
type textarea "x"
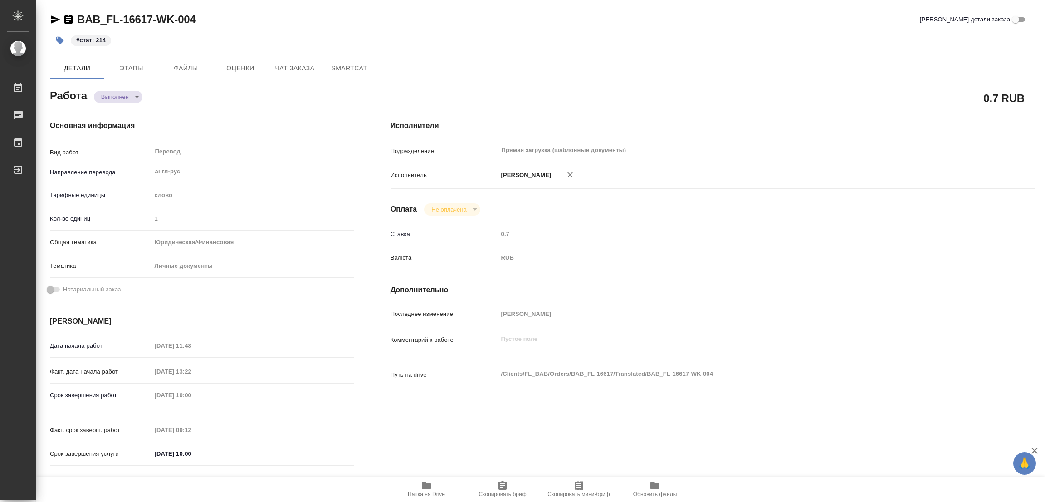
type textarea "x"
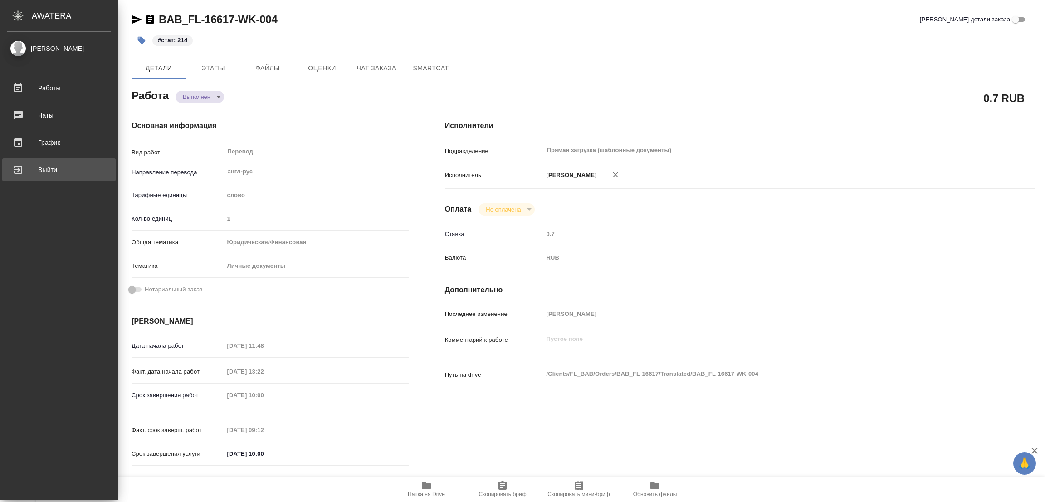
type textarea "x"
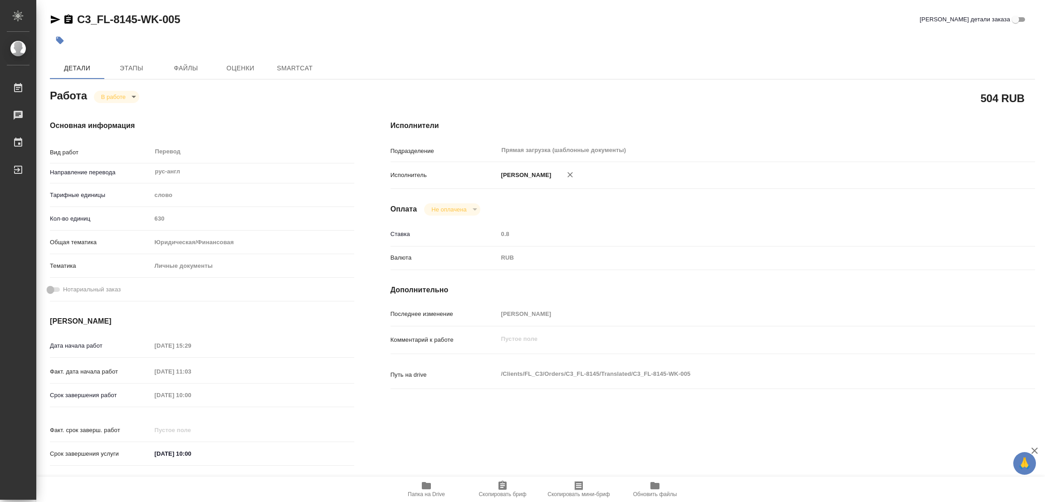
type textarea "x"
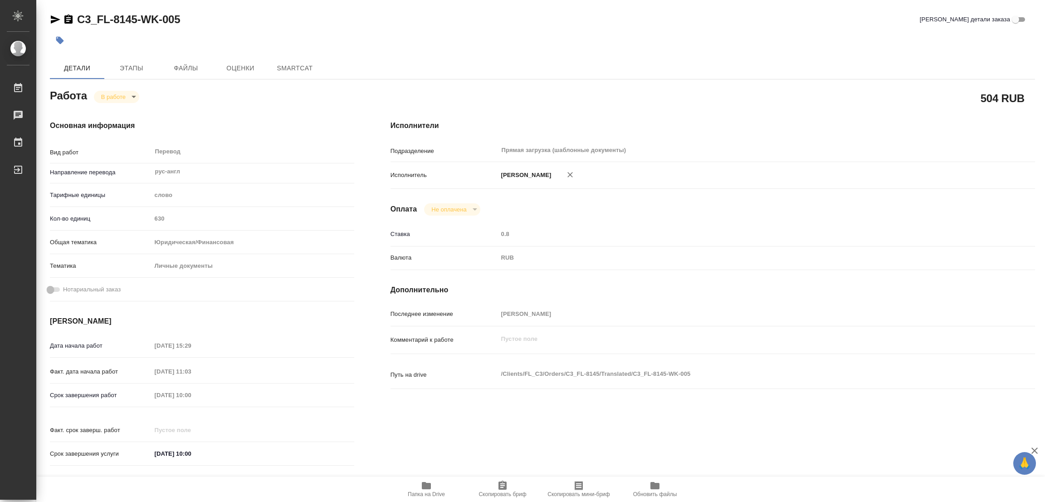
type textarea "x"
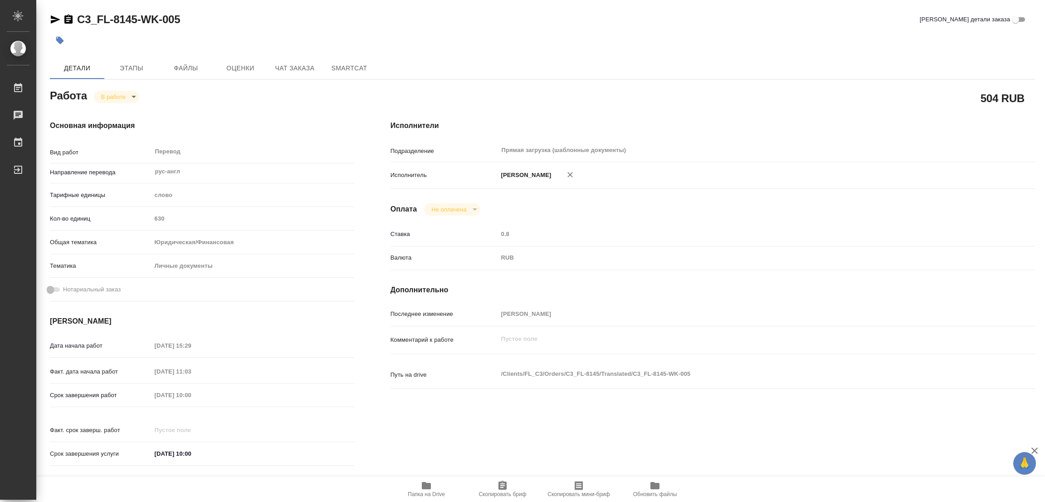
type textarea "x"
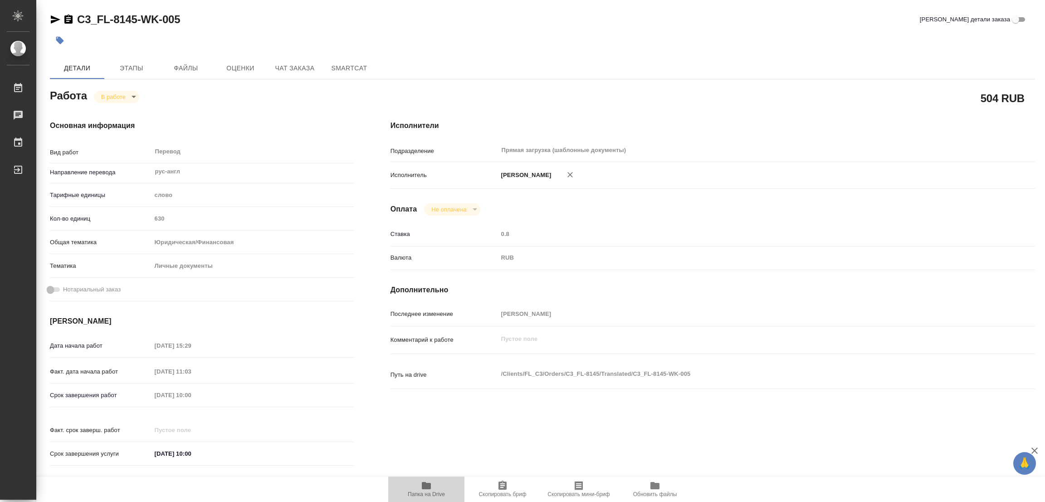
type textarea "x"
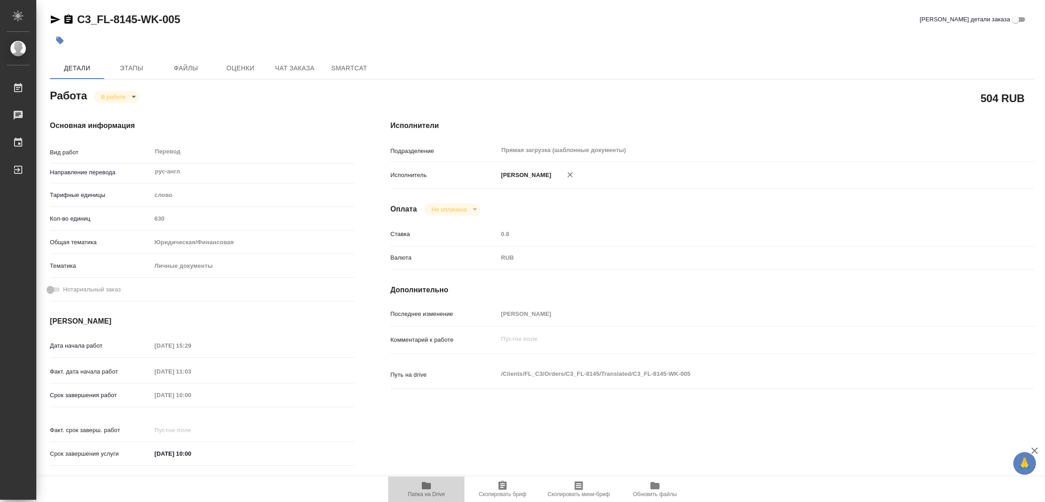
click at [426, 485] on icon "button" at bounding box center [426, 485] width 9 height 7
click at [132, 68] on span "Этапы" at bounding box center [132, 68] width 44 height 11
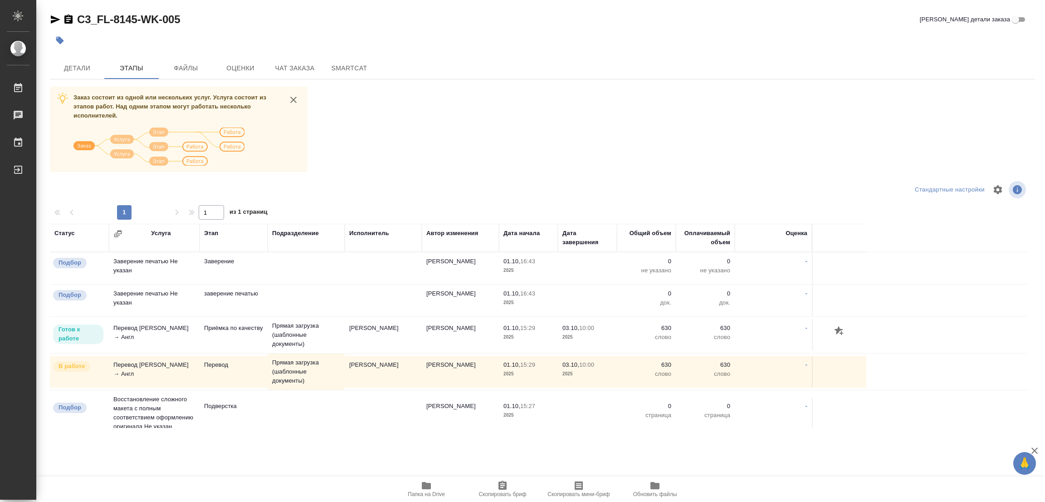
click at [519, 150] on div "Заказ состоит из одной или нескольких услуг. Услуга состоит из этапов работ. На…" at bounding box center [542, 257] width 985 height 341
drag, startPoint x: 503, startPoint y: 69, endPoint x: 426, endPoint y: 69, distance: 76.7
click at [496, 69] on div "Детали Этапы Файлы Оценки Чат заказа SmartCat" at bounding box center [542, 68] width 985 height 22
click at [66, 63] on span "Детали" at bounding box center [77, 68] width 44 height 11
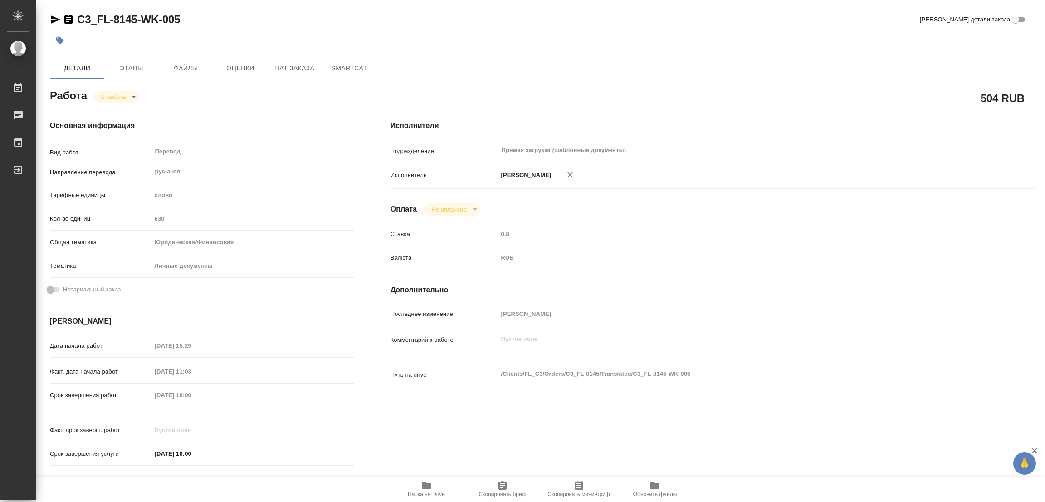
type textarea "x"
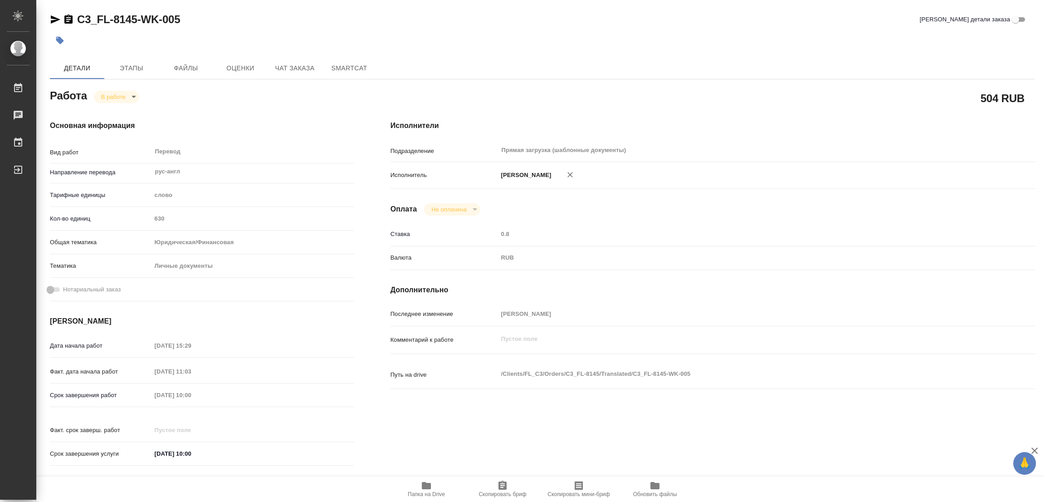
type textarea "x"
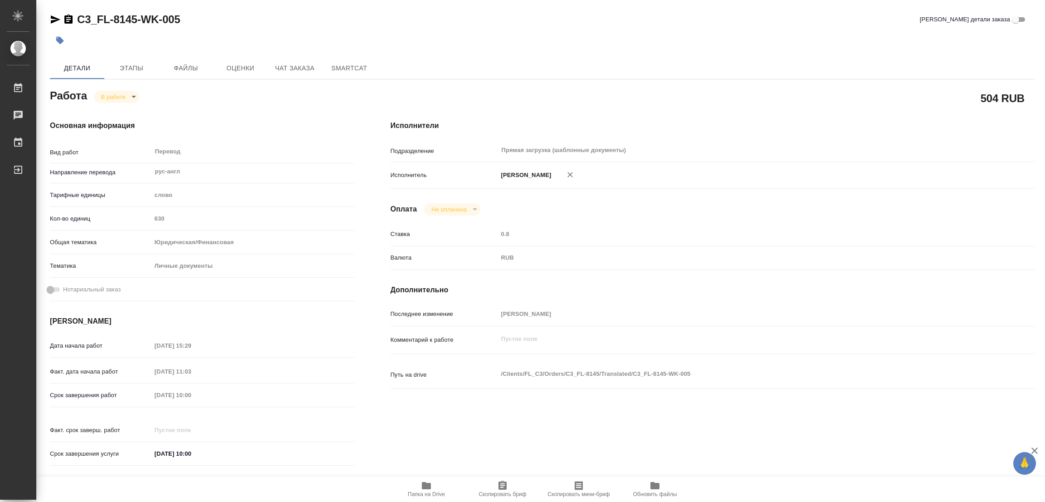
type textarea "x"
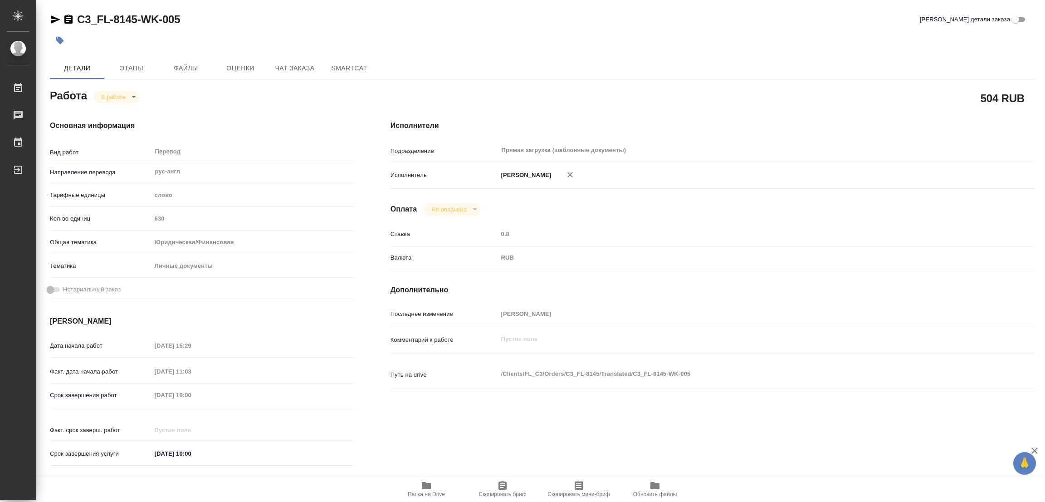
type textarea "x"
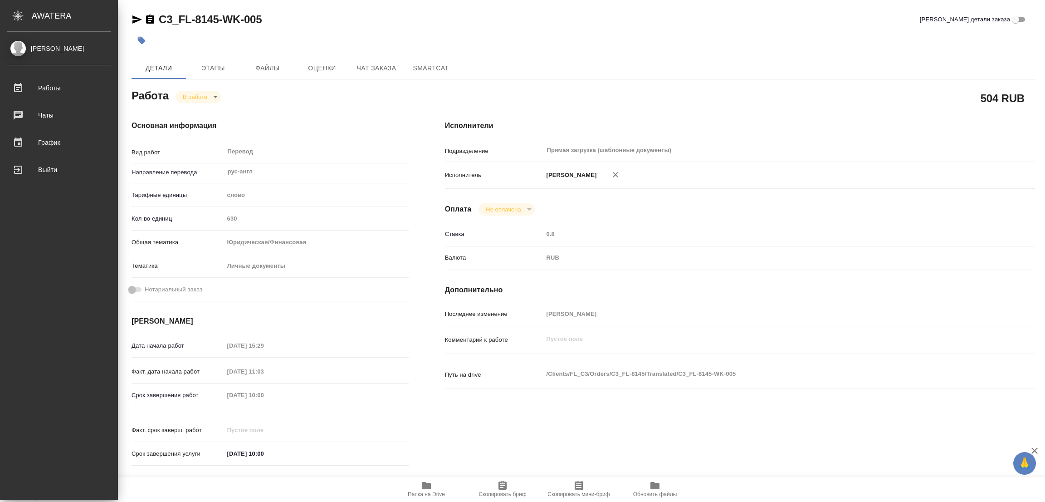
type textarea "x"
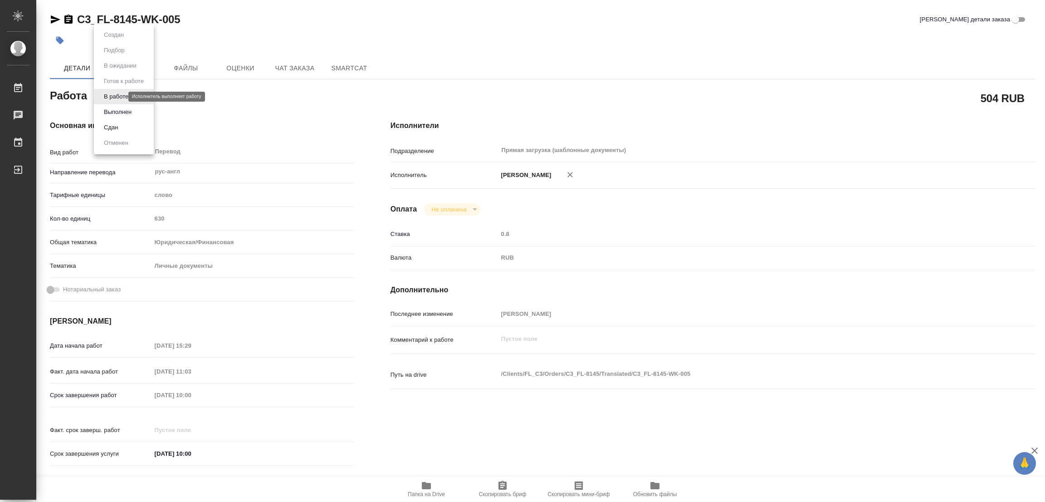
click at [108, 96] on body "🙏 .cls-1 fill:#fff; AWATERA Popova Galina Работы 0 Чаты График Выйти C3_FL-8145…" at bounding box center [522, 251] width 1045 height 502
click at [109, 111] on button "Выполнен" at bounding box center [117, 112] width 33 height 10
type textarea "x"
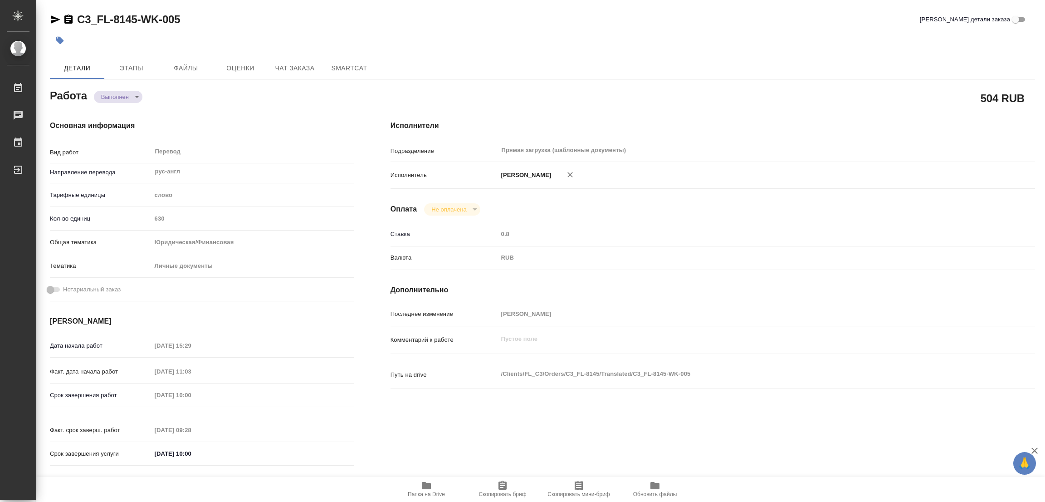
type textarea "x"
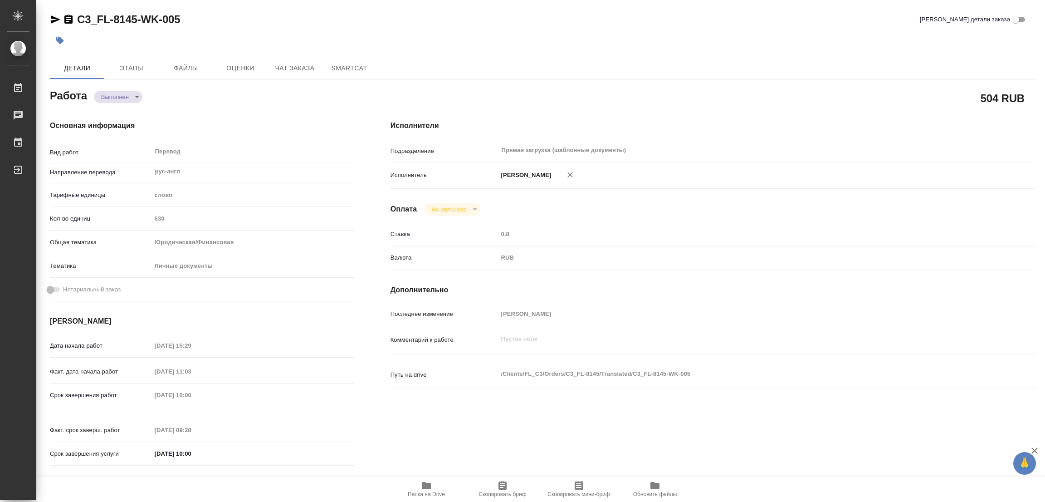
type textarea "x"
click at [59, 37] on icon "button" at bounding box center [60, 41] width 8 height 8
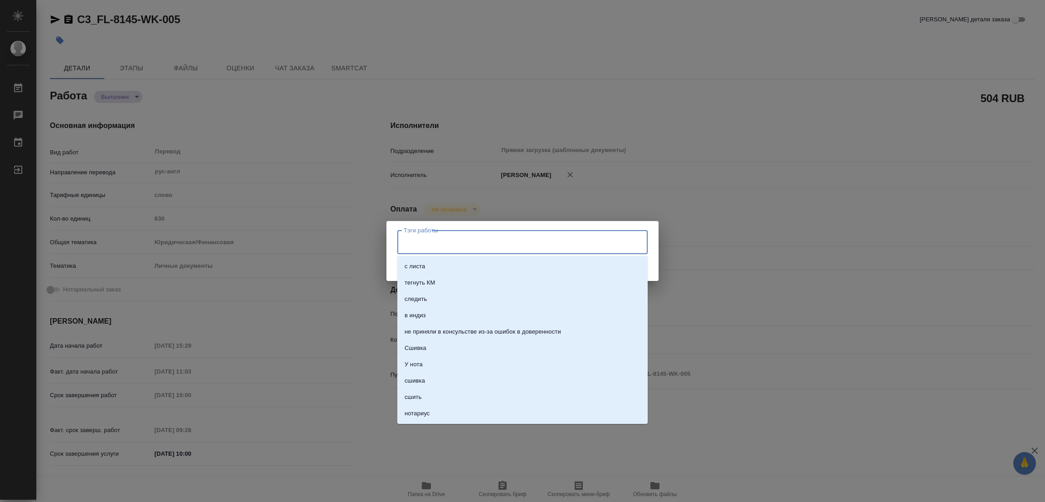
click at [430, 234] on input "Тэги работы" at bounding box center [513, 241] width 225 height 15
type textarea "x"
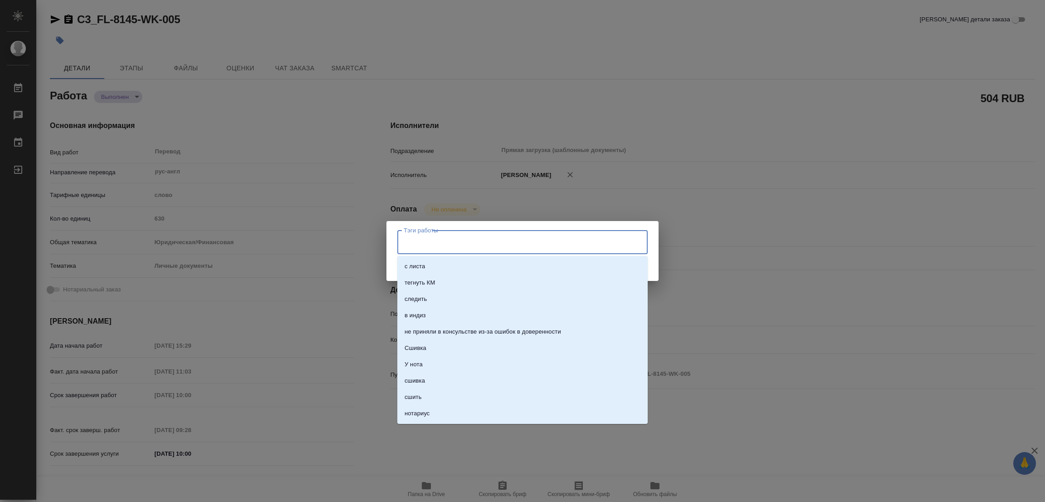
type textarea "x"
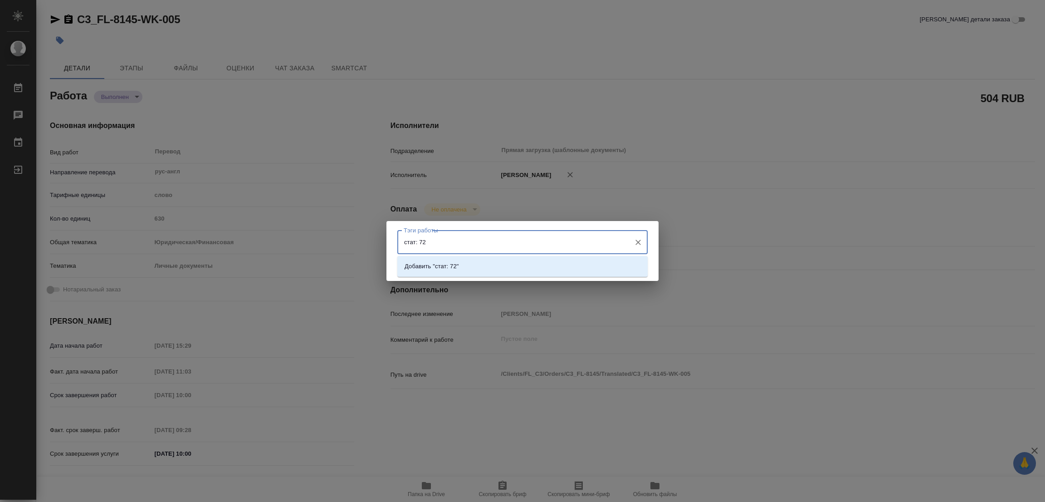
type input "стат: 725"
click at [449, 264] on p "Добавить "стат: 725"" at bounding box center [434, 266] width 58 height 9
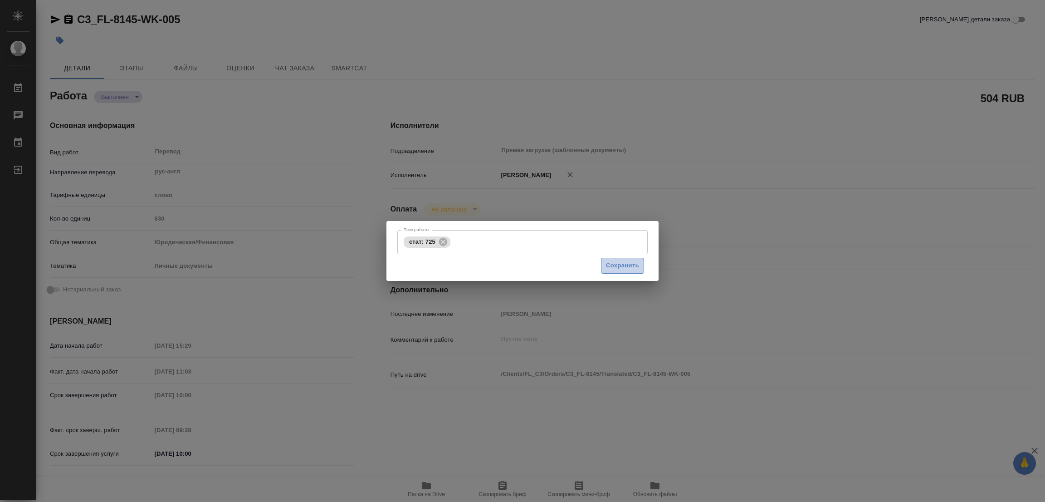
click at [616, 264] on span "Сохранить" at bounding box center [622, 265] width 33 height 10
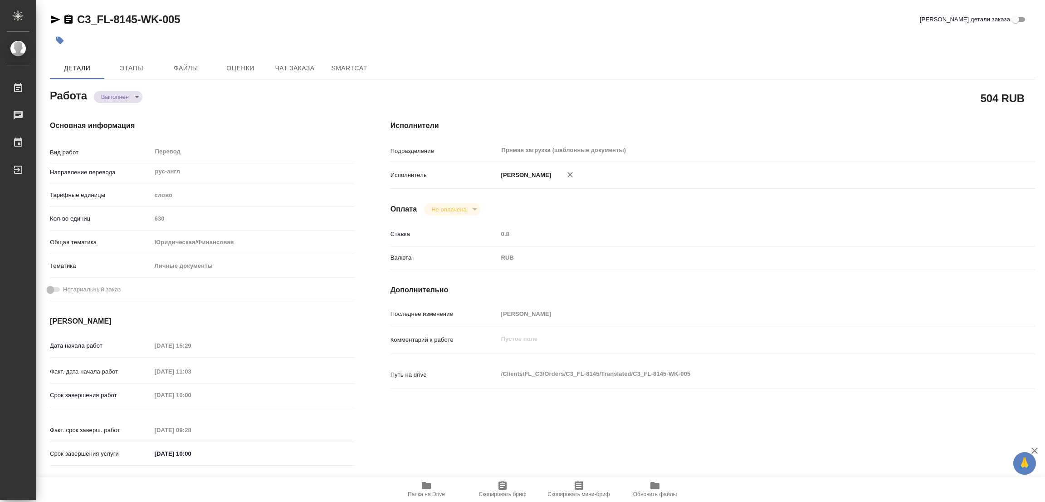
type input "completed"
type textarea "Перевод"
type textarea "x"
type input "рус-англ"
type input "5a8b1489cc6b4906c91bfd90"
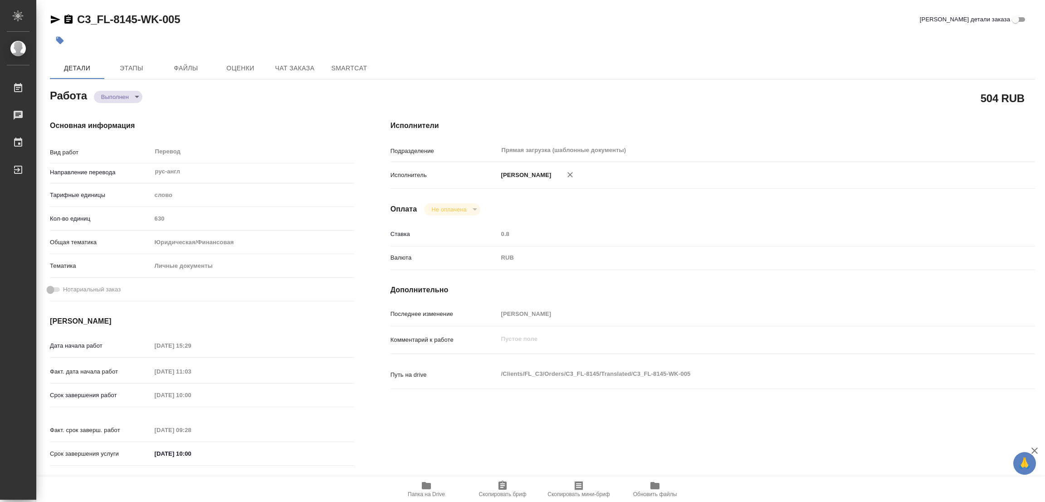
type input "630"
type input "yr-fn"
type input "5a8b8b956a9677013d343cfe"
type input "[DATE] 15:29"
type input "[DATE] 11:03"
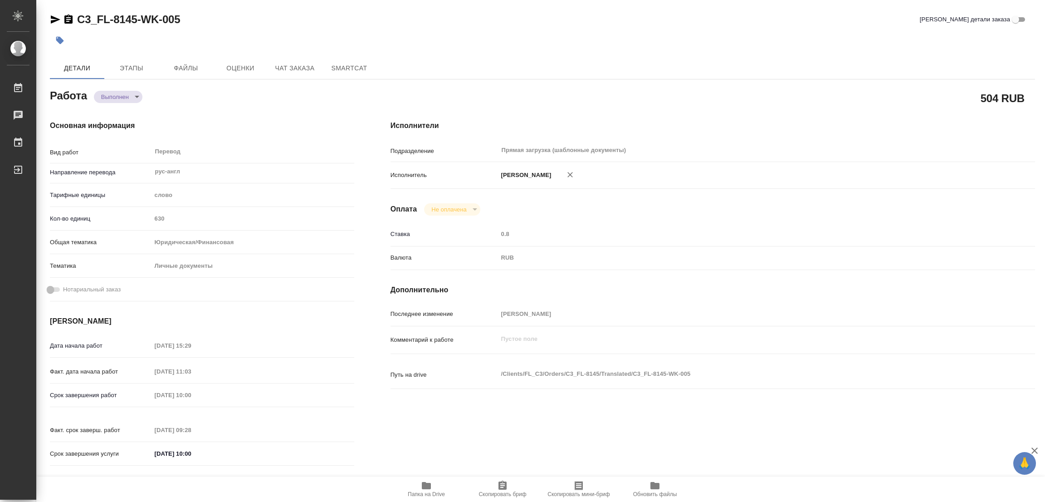
type input "[DATE] 10:00"
type input "[DATE] 09:28"
type input "[DATE] 10:00"
type input "Прямая загрузка (шаблонные документы)"
type input "notPayed"
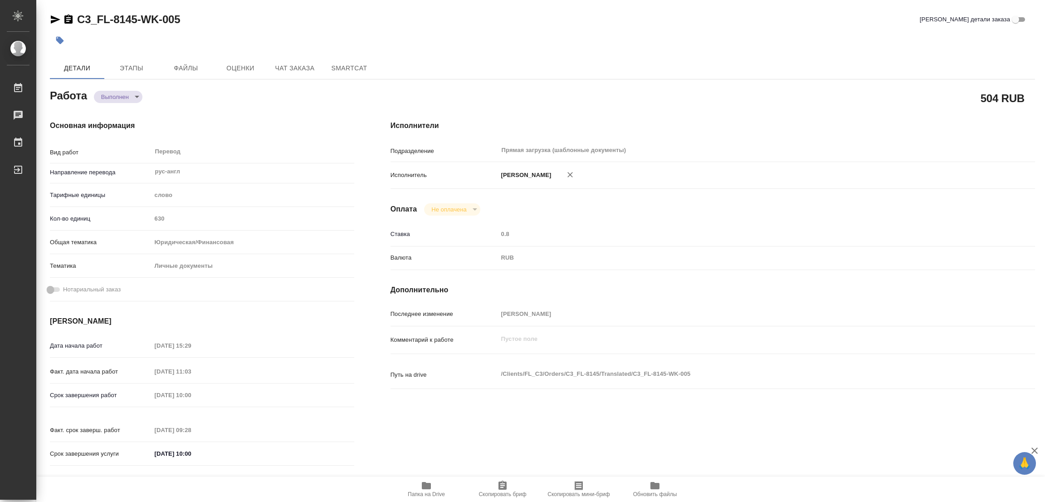
type input "0.8"
type input "RUB"
type input "[PERSON_NAME]"
type textarea "x"
type textarea "/Clients/FL_C3/Orders/C3_FL-8145/Translated/C3_FL-8145-WK-005"
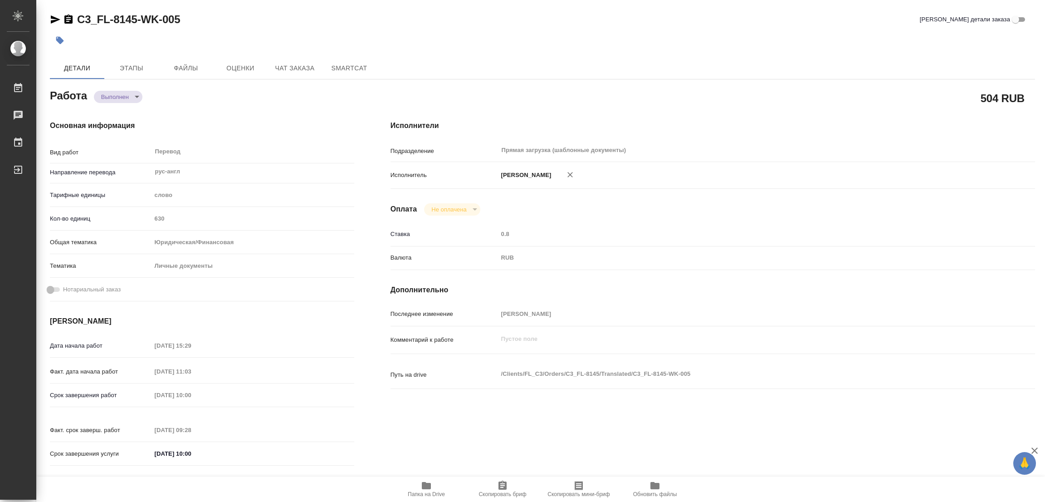
type textarea "x"
type input "C3_FL-8145"
type input "Перевод Стандарт"
type input "Перевод, Постредактура машинного перевода, Корректура, Приёмка по качеству, Ред…"
type input "[PERSON_NAME]"
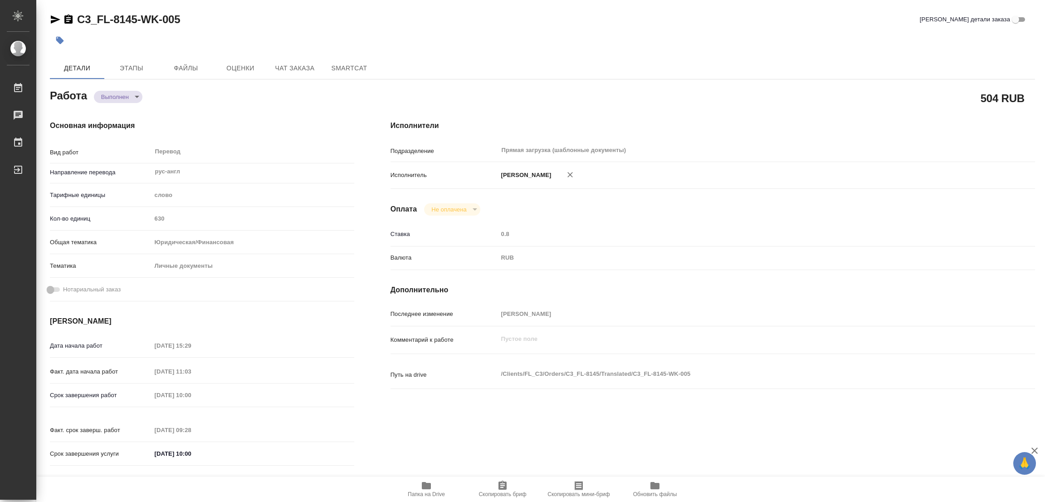
type input "/Clients/FL_C3/Orders/C3_FL-8145"
type textarea "x"
type textarea "перевод рус-англ под зпк"
type textarea "x"
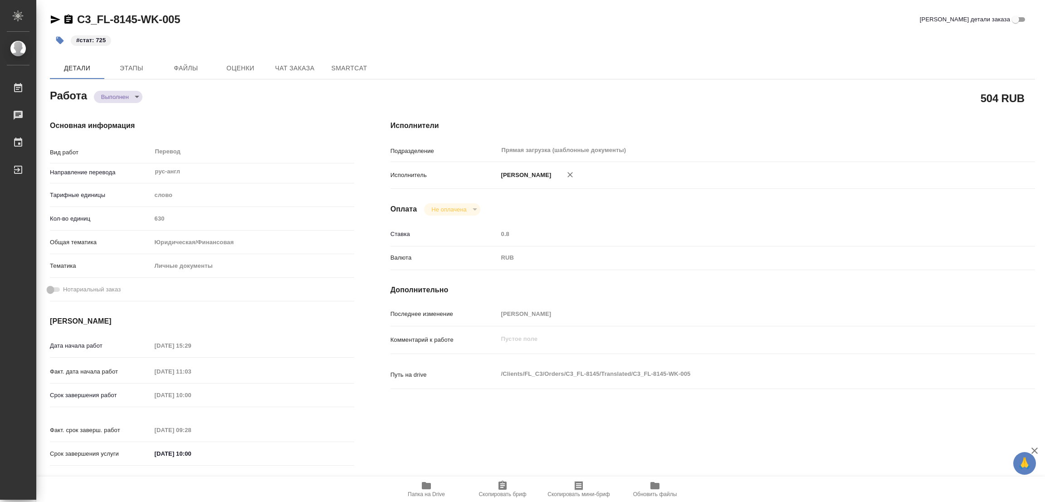
type textarea "x"
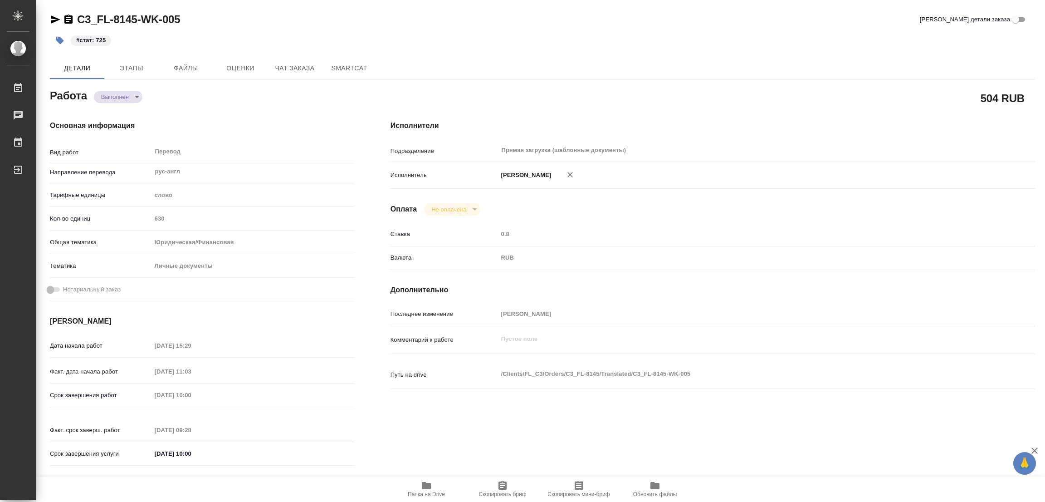
type textarea "x"
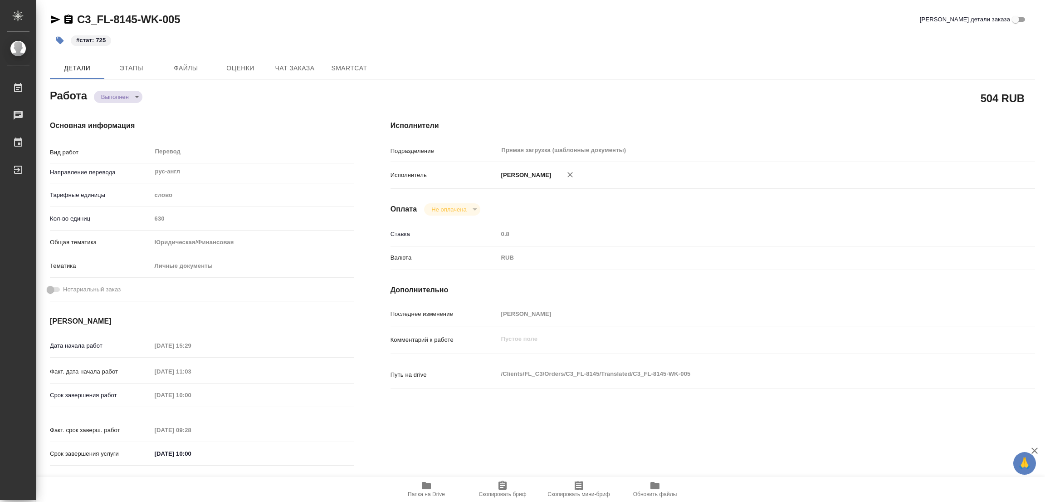
type textarea "x"
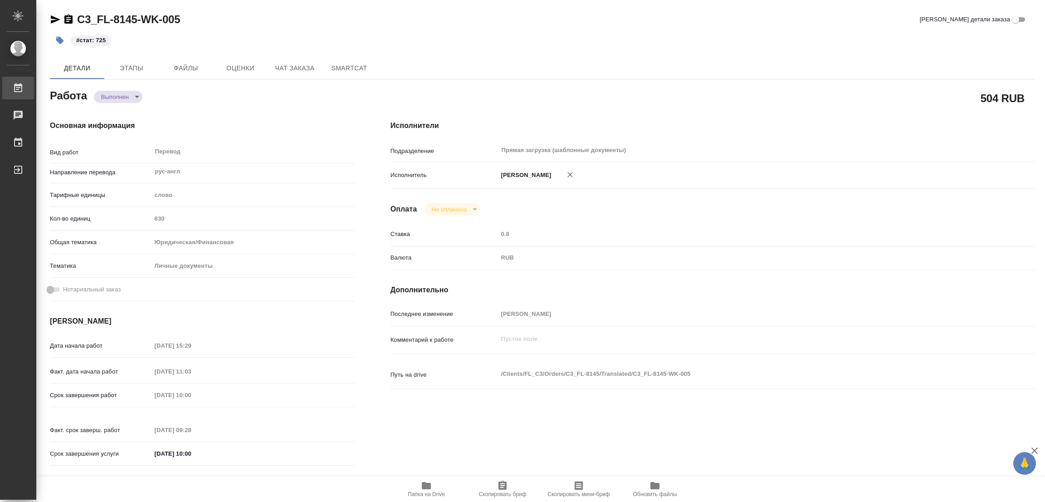
type textarea "x"
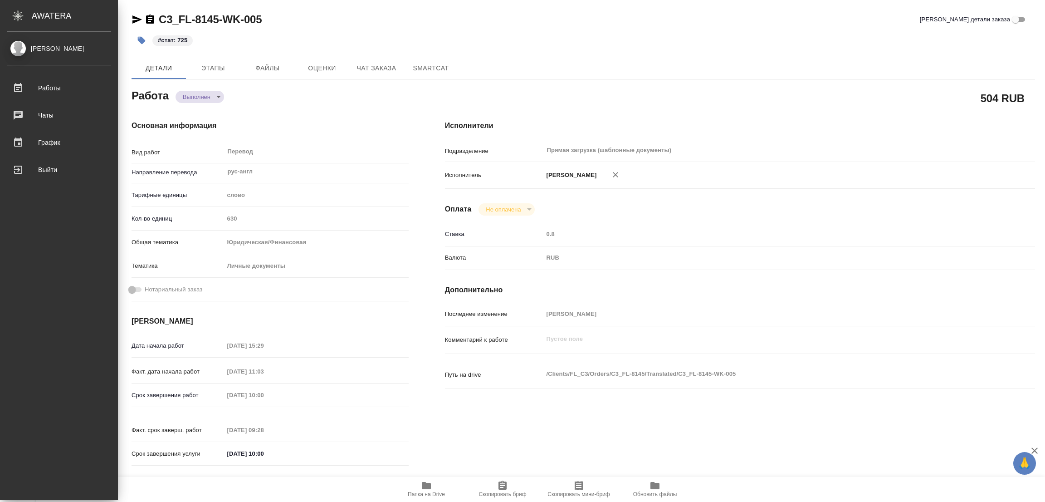
type textarea "x"
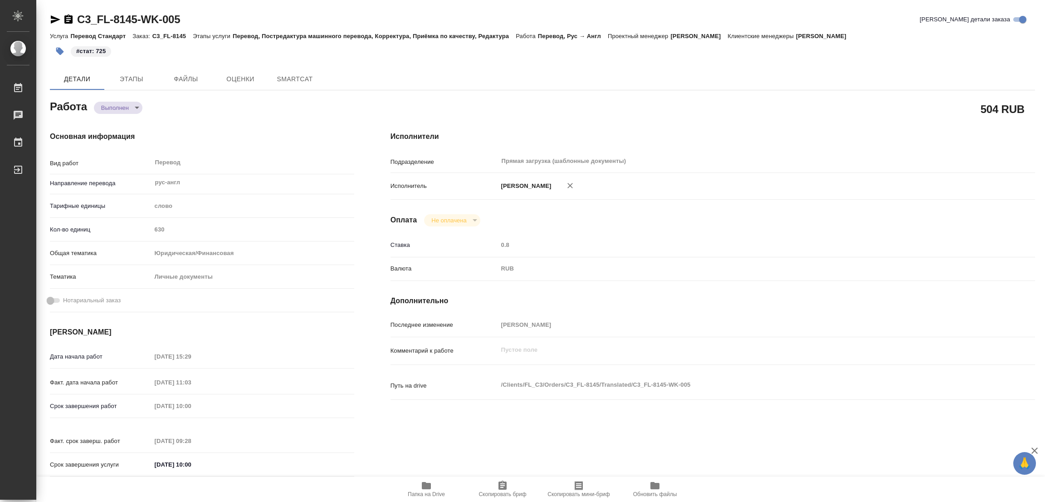
type textarea "x"
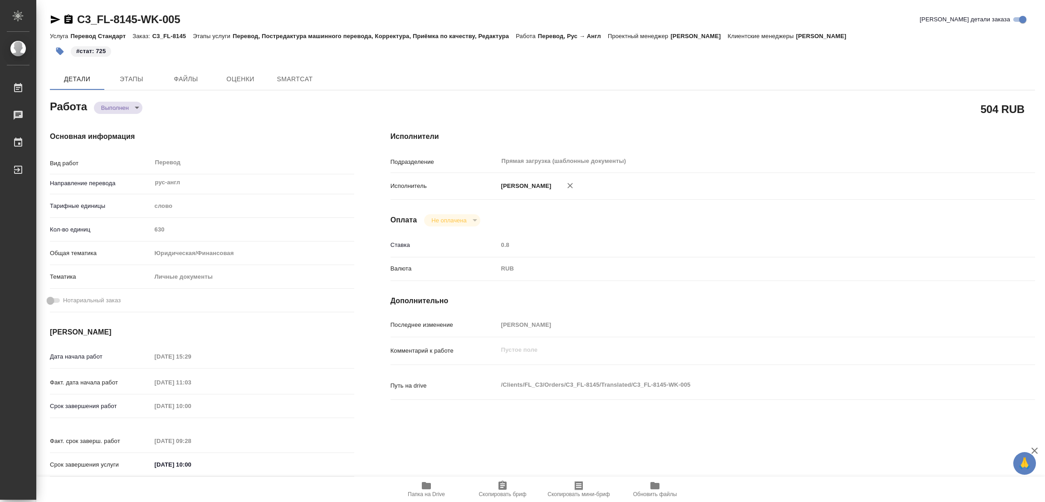
type textarea "x"
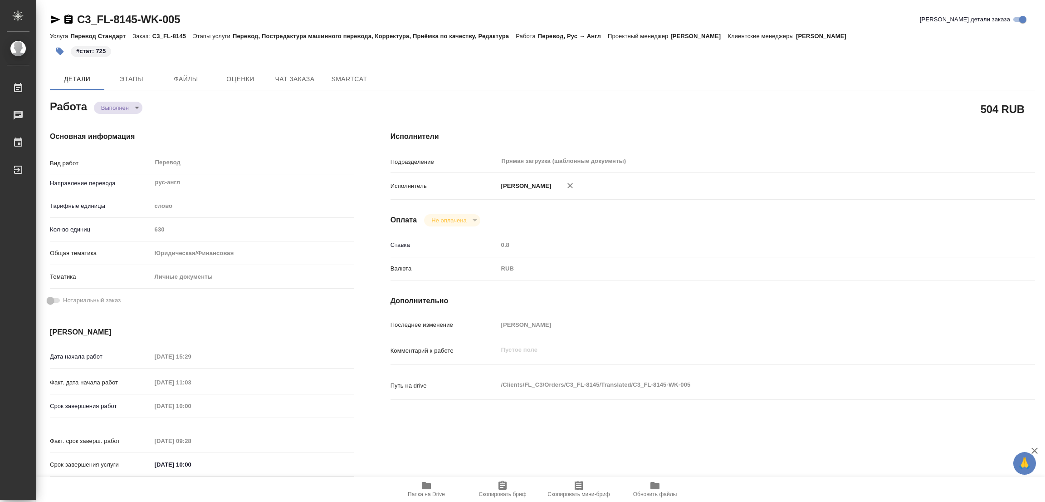
type textarea "x"
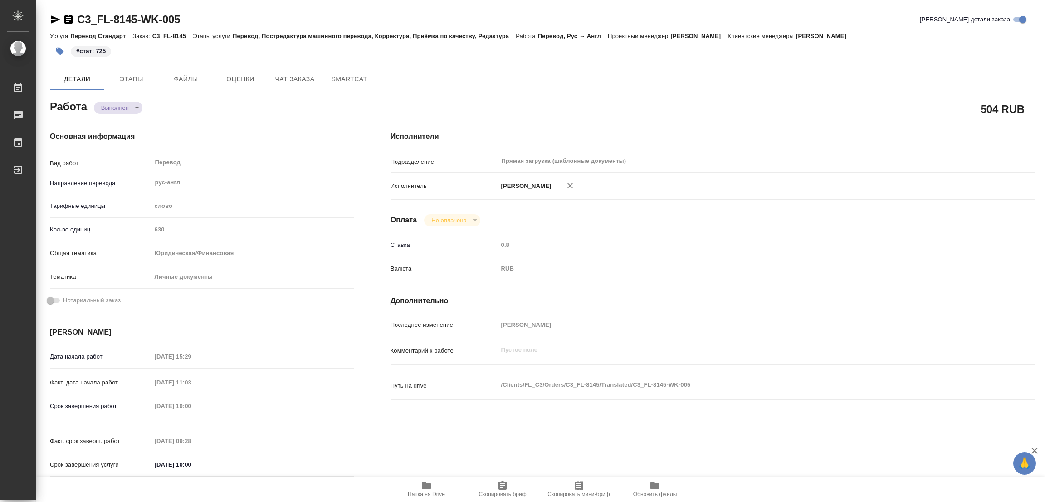
type textarea "x"
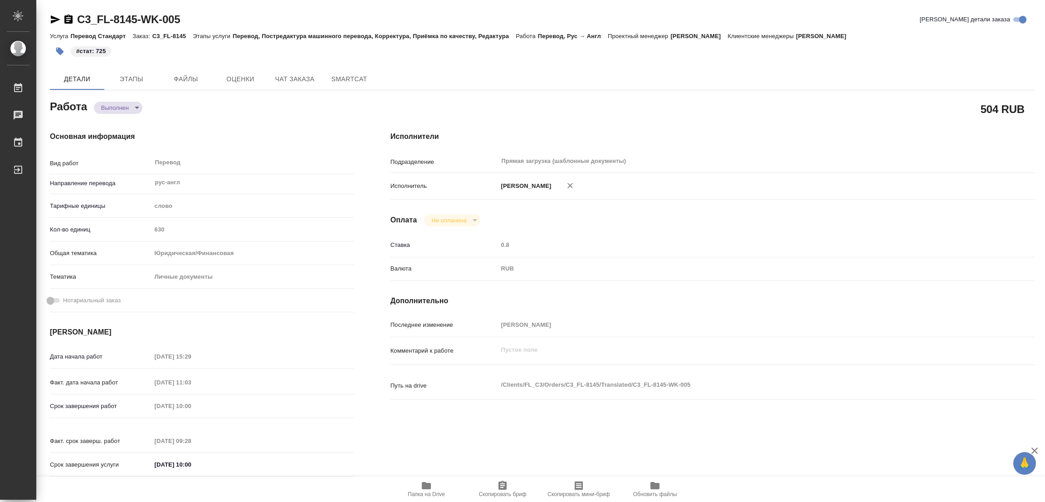
type textarea "x"
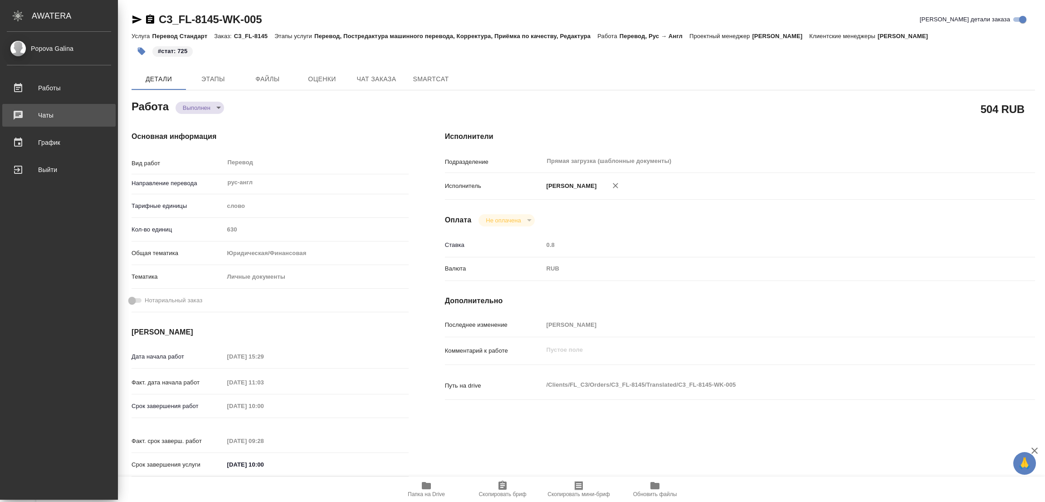
type textarea "x"
